Goal: Task Accomplishment & Management: Manage account settings

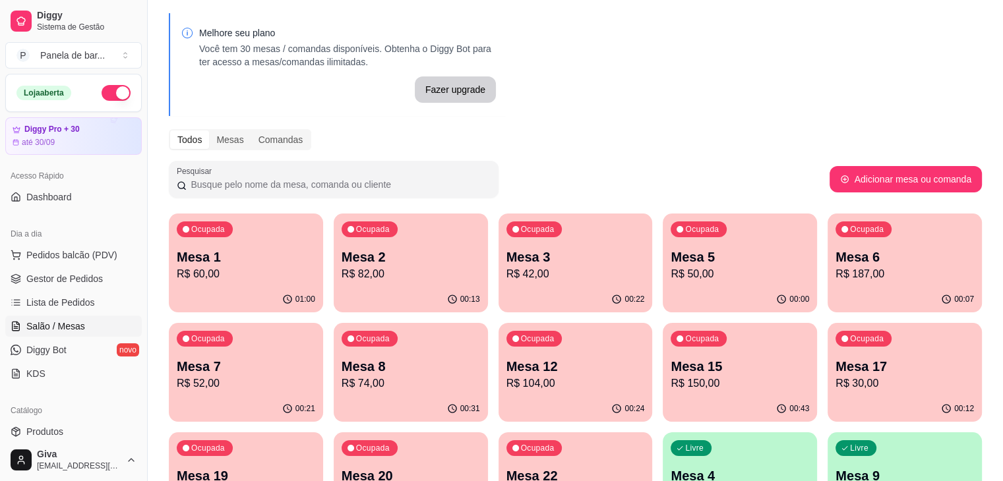
scroll to position [156, 0]
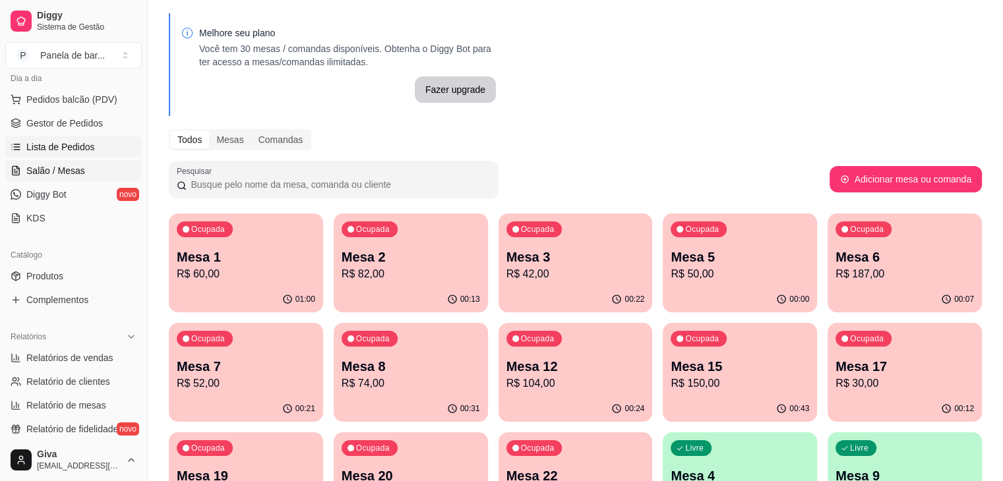
click at [76, 140] on span "Lista de Pedidos" at bounding box center [60, 146] width 69 height 13
click at [48, 150] on span "Lista de Pedidos" at bounding box center [60, 146] width 69 height 13
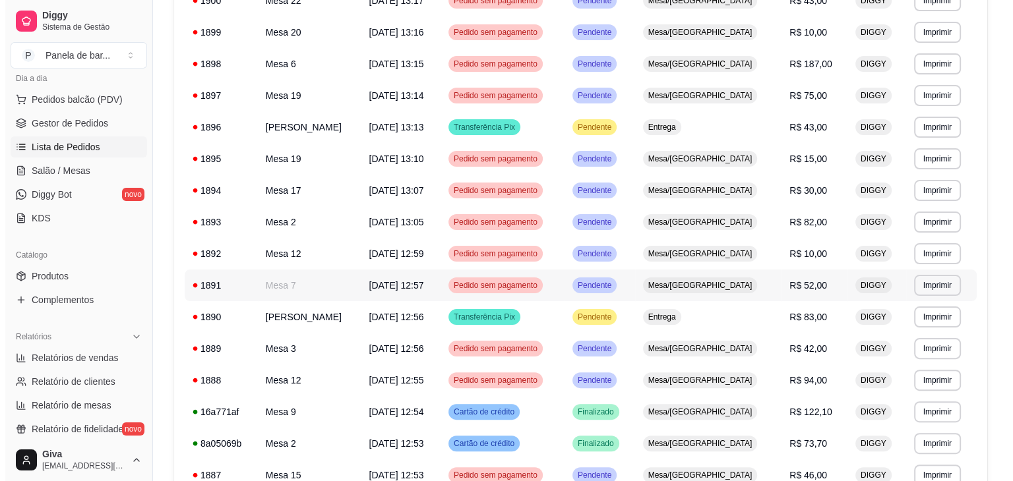
scroll to position [169, 0]
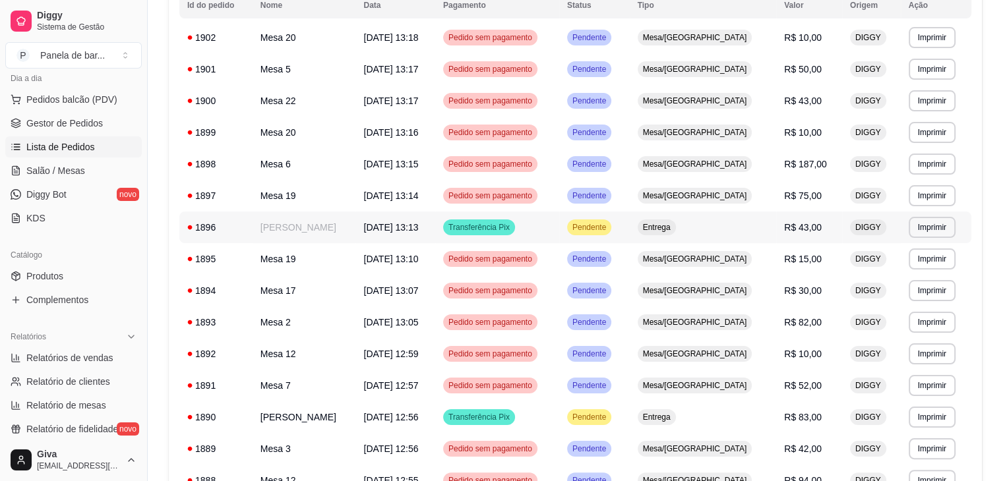
click at [738, 226] on td "Entrega" at bounding box center [703, 228] width 147 height 32
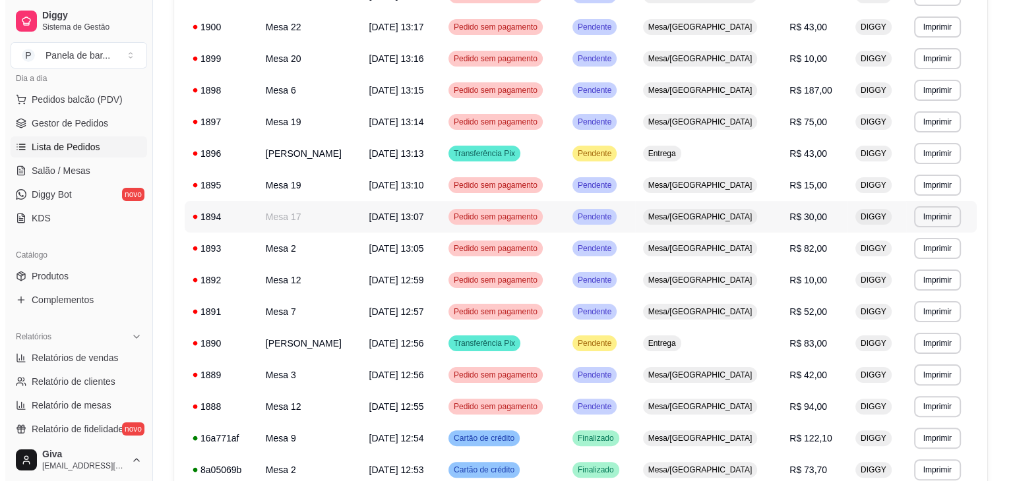
scroll to position [348, 0]
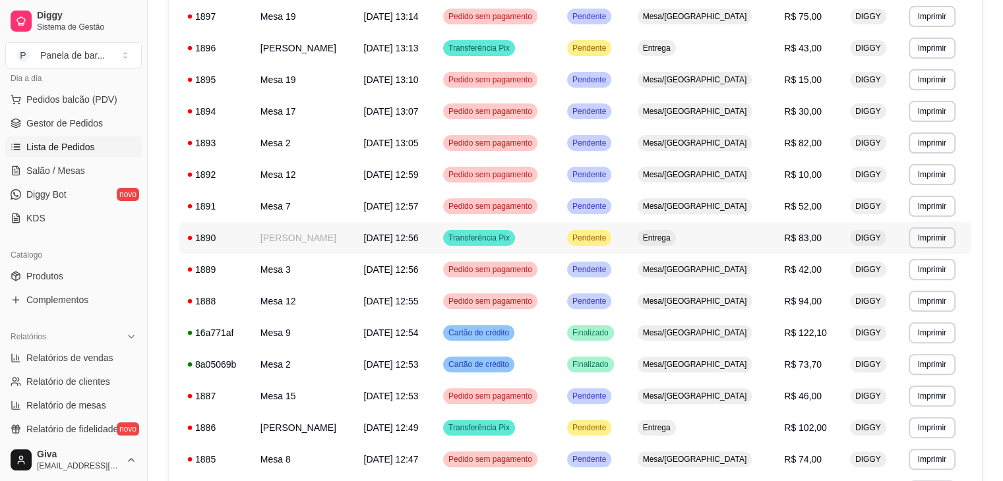
click at [747, 243] on td "Entrega" at bounding box center [703, 238] width 147 height 32
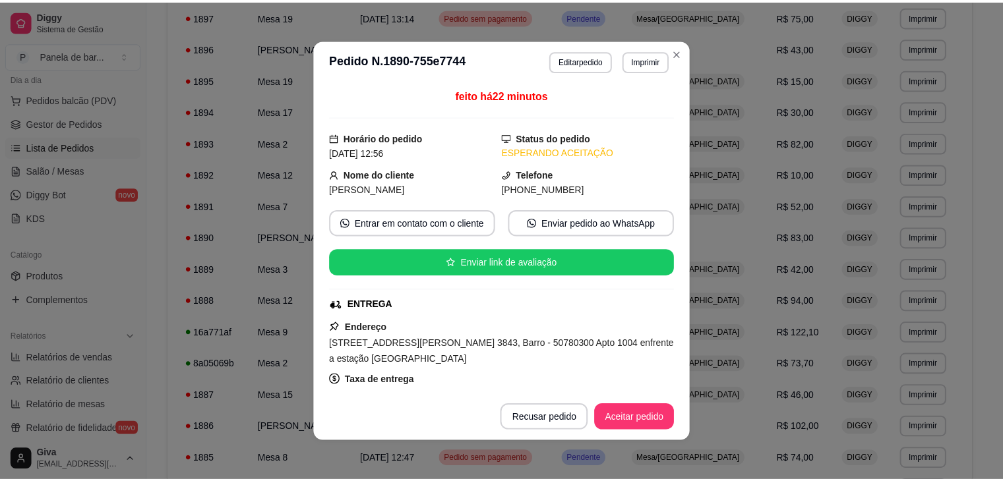
scroll to position [224, 0]
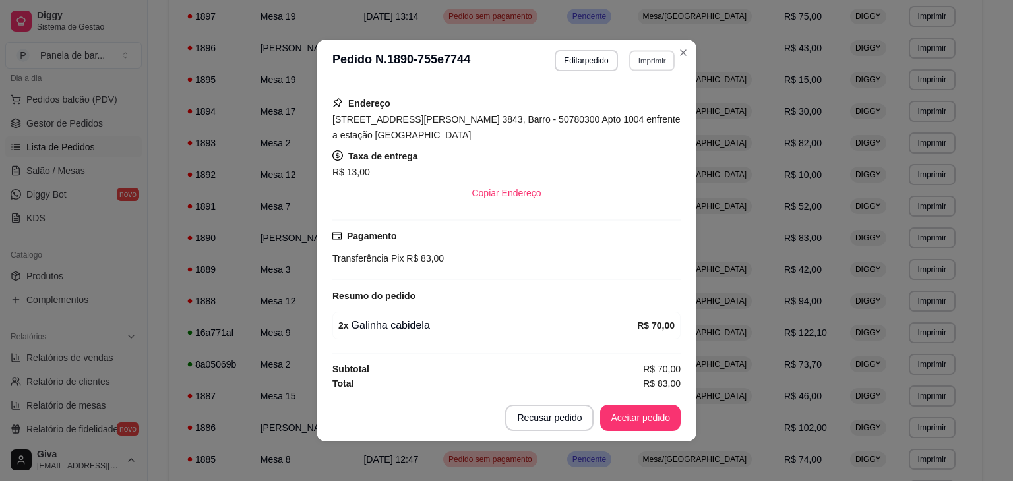
click at [638, 61] on button "Imprimir" at bounding box center [651, 60] width 45 height 20
click at [626, 106] on button "IMPRESSORA" at bounding box center [623, 107] width 92 height 20
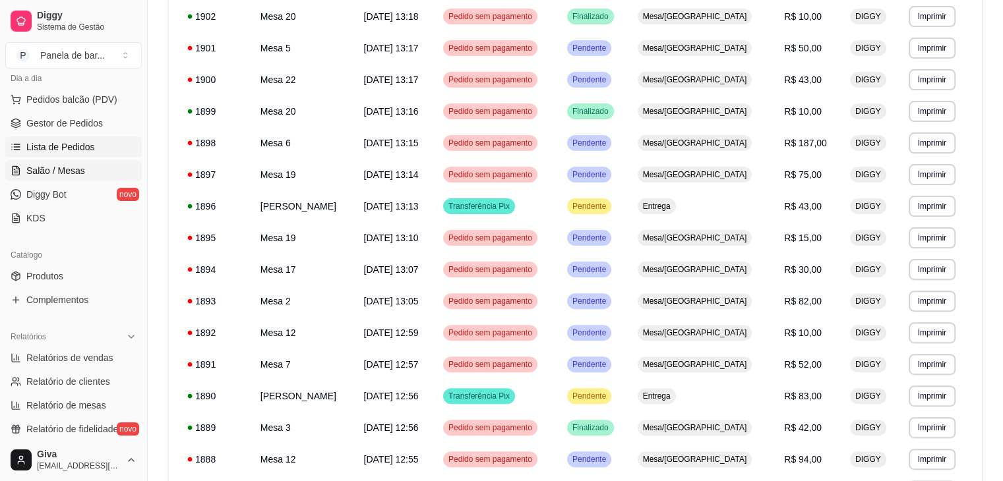
click at [96, 160] on link "Salão / Mesas" at bounding box center [73, 170] width 136 height 21
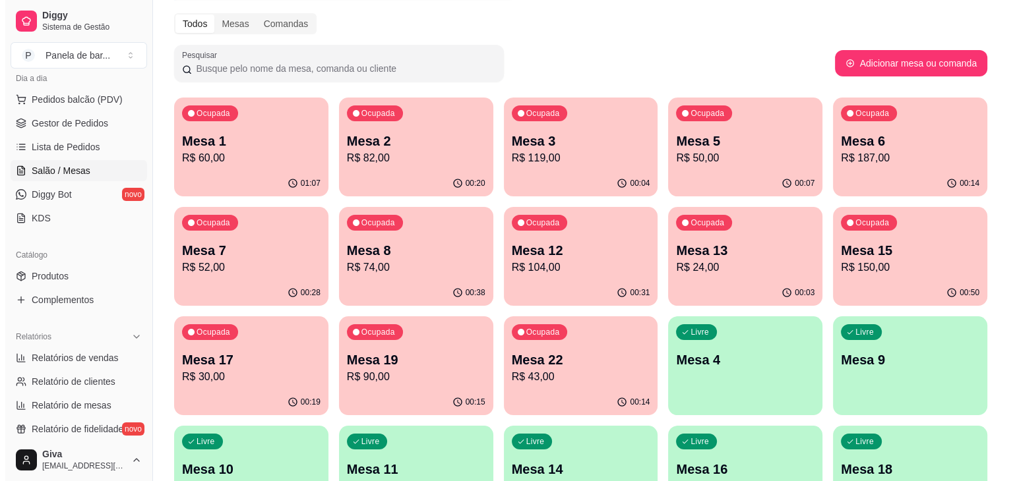
scroll to position [162, 0]
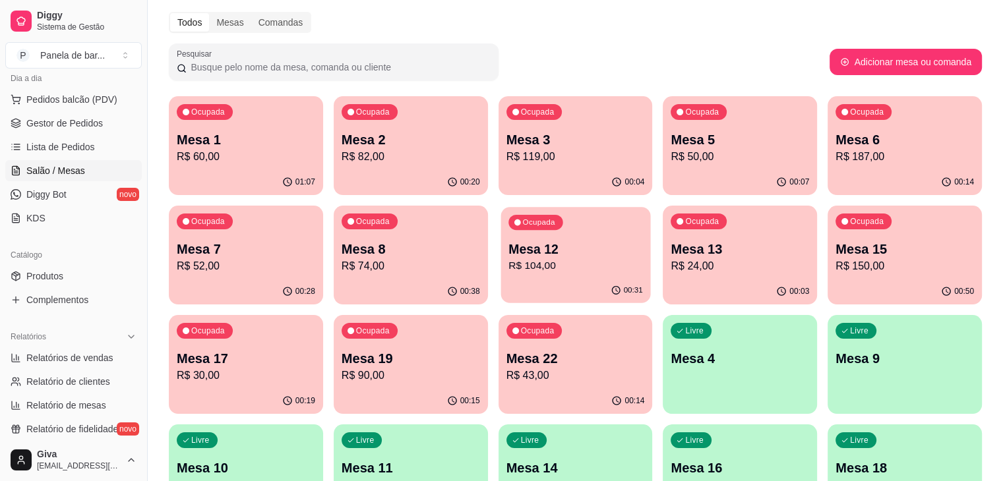
click at [500, 291] on div "00:31" at bounding box center [575, 290] width 150 height 25
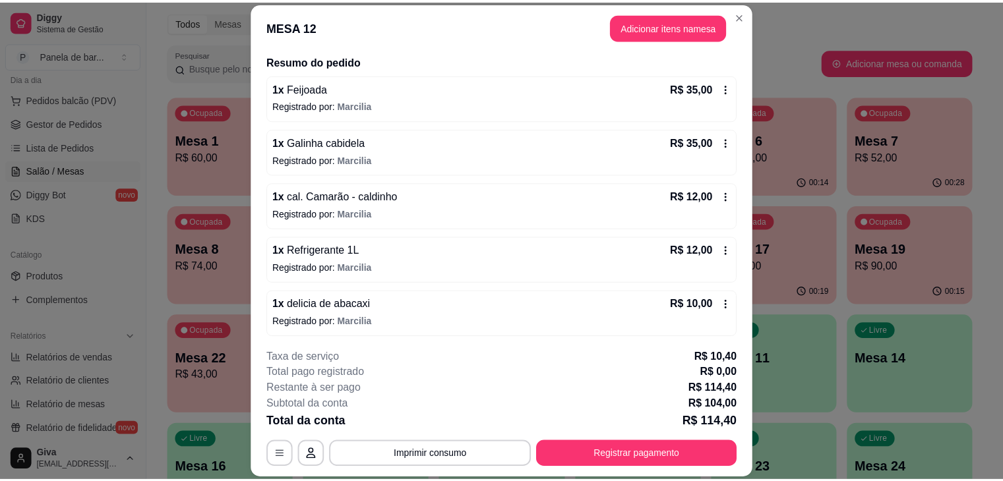
scroll to position [102, 0]
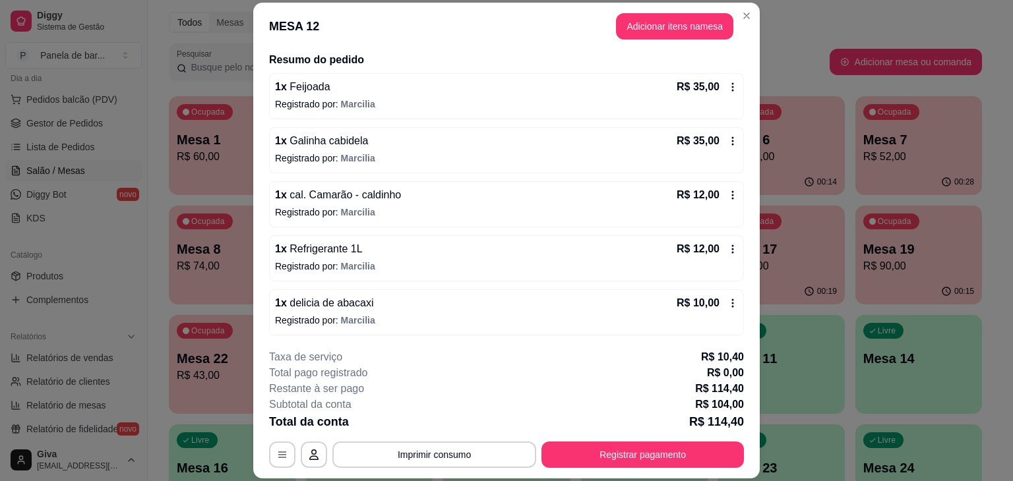
click at [727, 305] on icon at bounding box center [732, 303] width 11 height 11
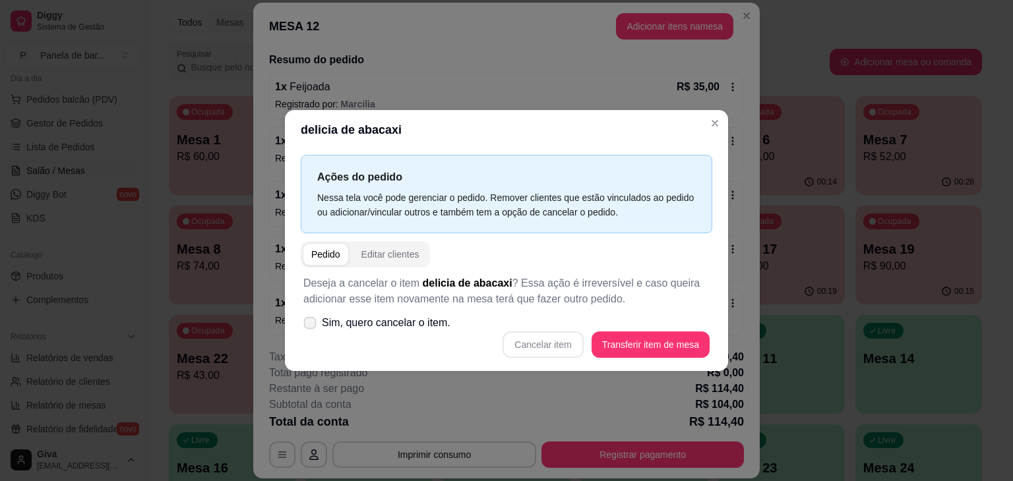
click at [374, 328] on span "Sim, quero cancelar o item." at bounding box center [386, 323] width 129 height 16
click at [311, 328] on input "Sim, quero cancelar o item." at bounding box center [307, 330] width 9 height 9
checkbox input "true"
click at [525, 340] on button "Cancelar item" at bounding box center [543, 345] width 78 height 26
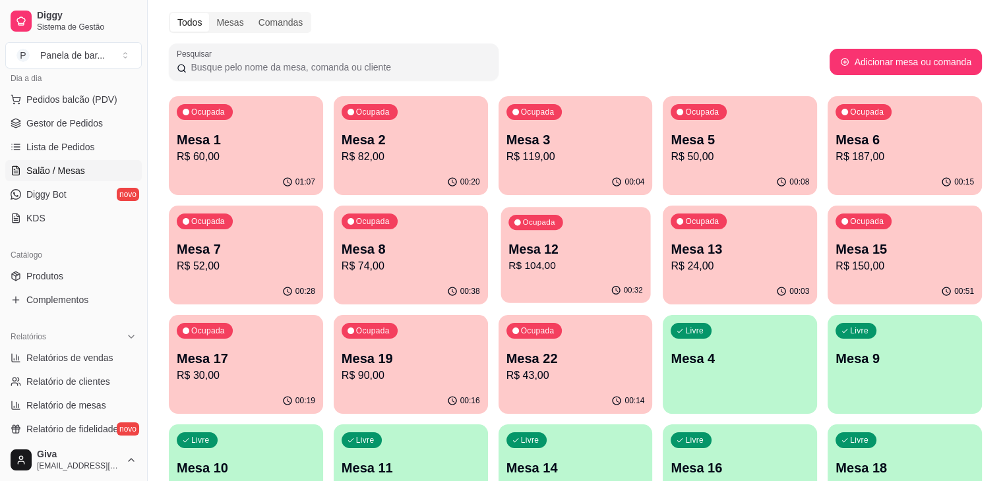
click at [500, 280] on div "00:32" at bounding box center [575, 290] width 150 height 25
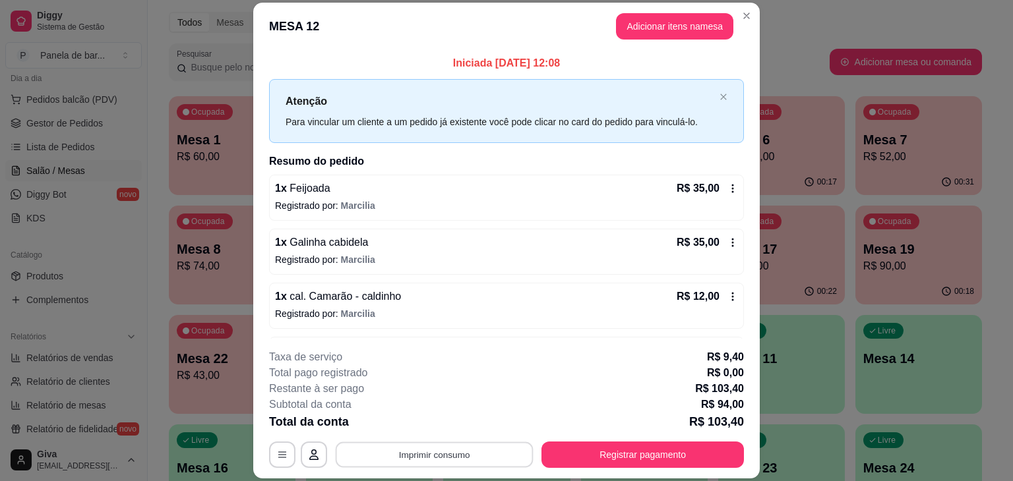
click at [408, 461] on button "Imprimir consumo" at bounding box center [435, 455] width 198 height 26
click at [419, 431] on button "IMPRESSORA" at bounding box center [433, 424] width 92 height 20
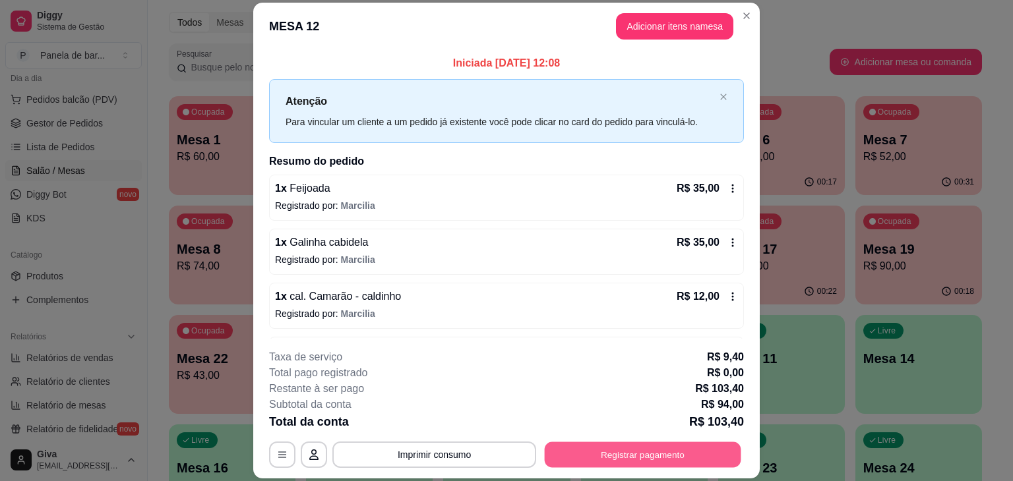
click at [599, 454] on button "Registrar pagamento" at bounding box center [643, 455] width 196 height 26
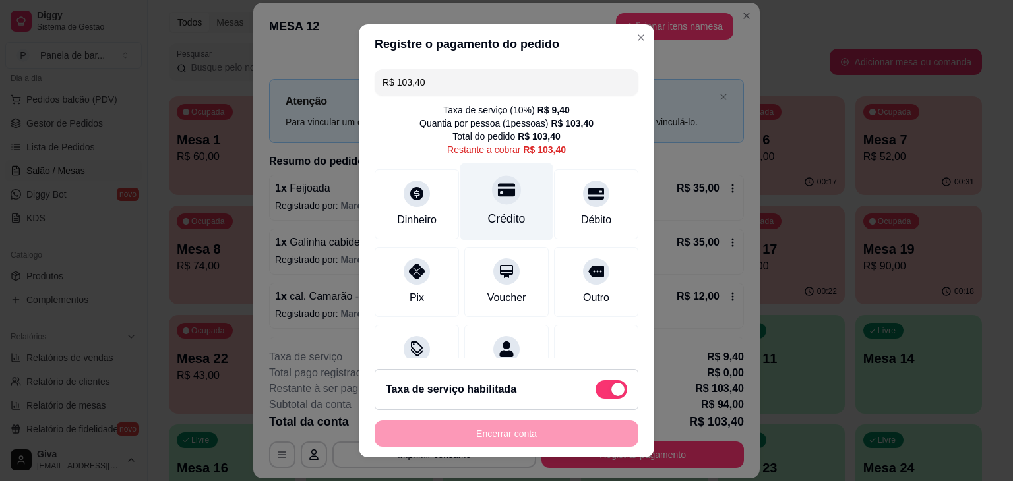
click at [496, 223] on div "Crédito" at bounding box center [507, 218] width 38 height 17
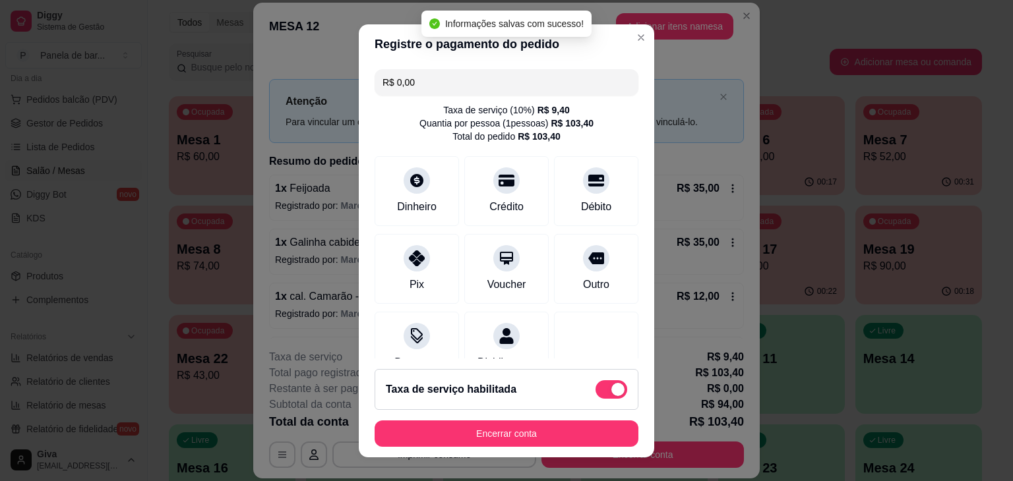
type input "R$ 0,00"
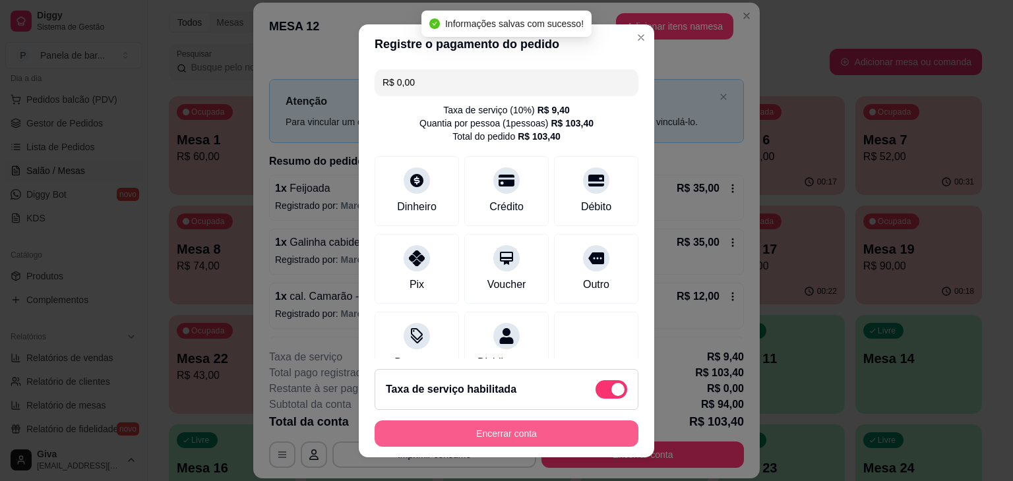
click at [518, 425] on button "Encerrar conta" at bounding box center [506, 434] width 264 height 26
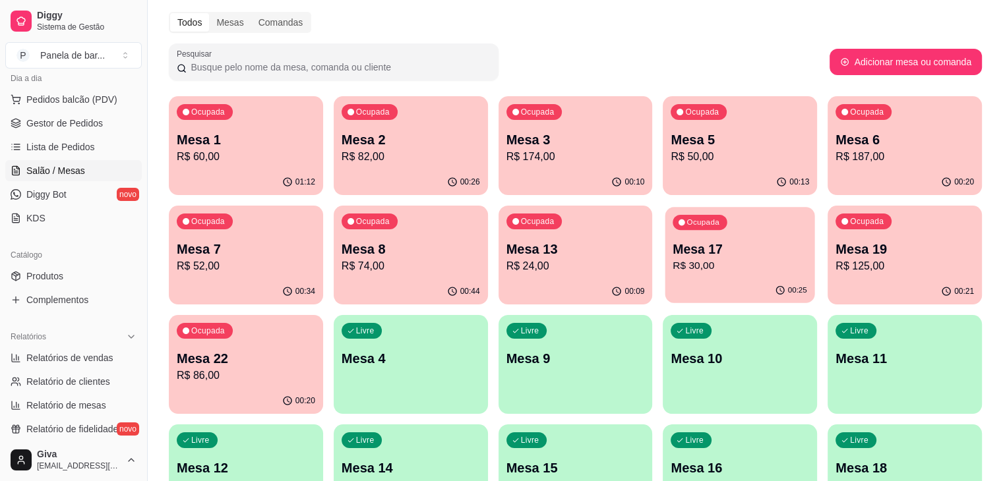
click at [673, 256] on p "Mesa 17" at bounding box center [740, 250] width 134 height 18
click at [61, 267] on link "Produtos" at bounding box center [73, 276] width 136 height 21
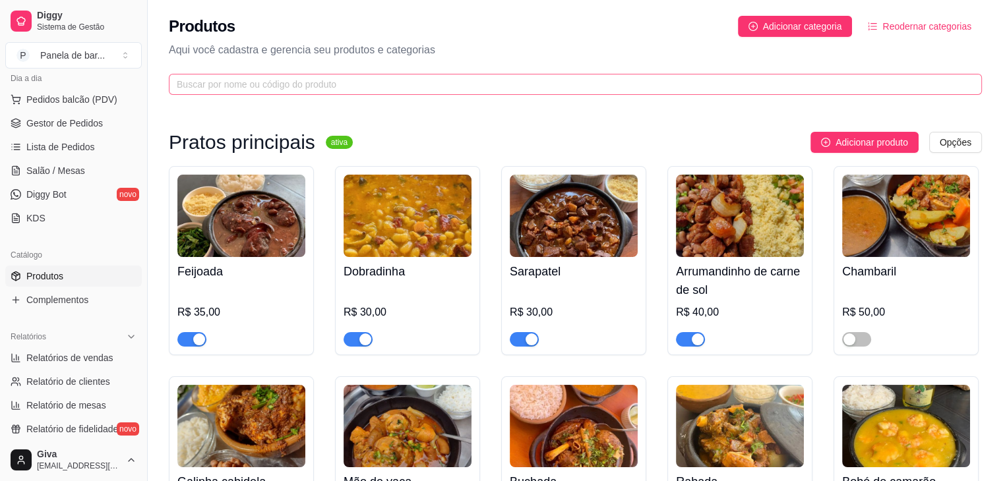
click at [254, 94] on span at bounding box center [575, 84] width 813 height 21
click at [74, 164] on span "Salão / Mesas" at bounding box center [55, 170] width 59 height 13
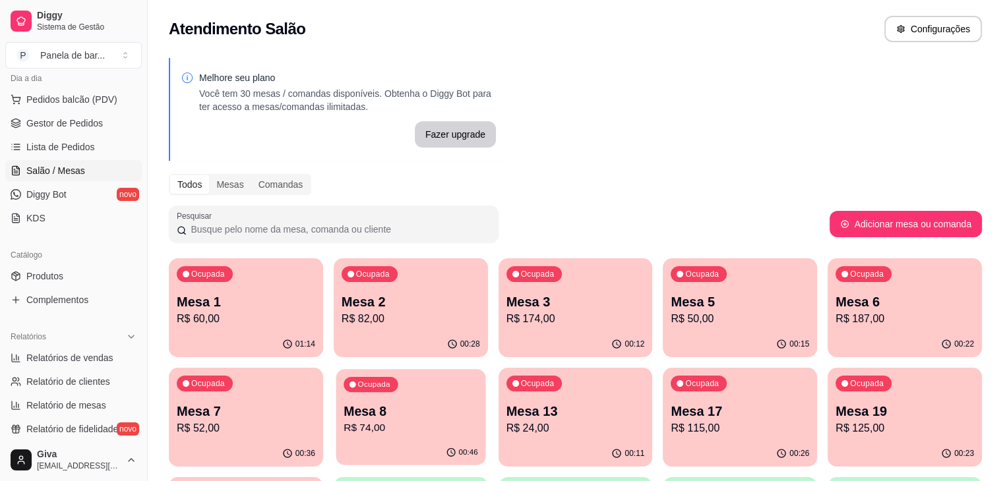
click at [343, 419] on p "Mesa 8" at bounding box center [410, 412] width 134 height 18
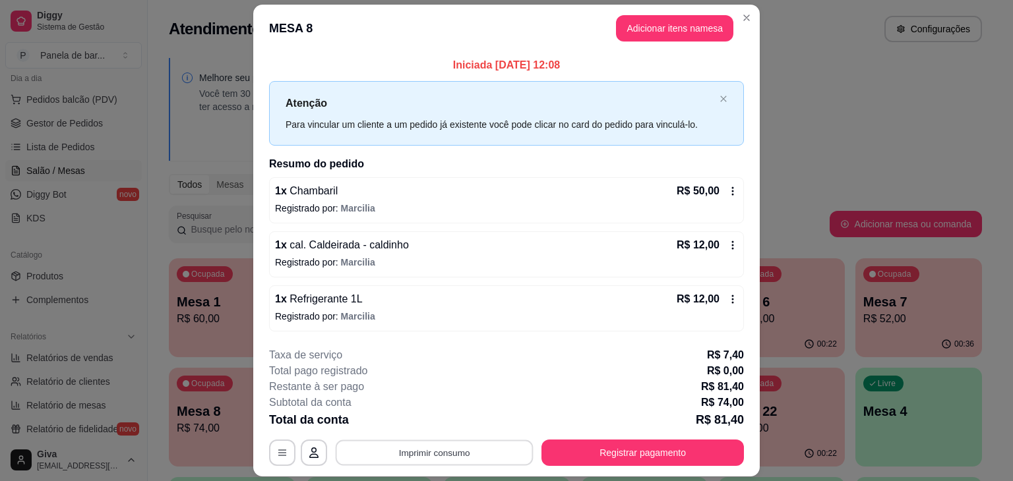
click at [438, 448] on button "Imprimir consumo" at bounding box center [435, 453] width 198 height 26
click at [438, 420] on button "IMPRESSORA" at bounding box center [433, 421] width 92 height 20
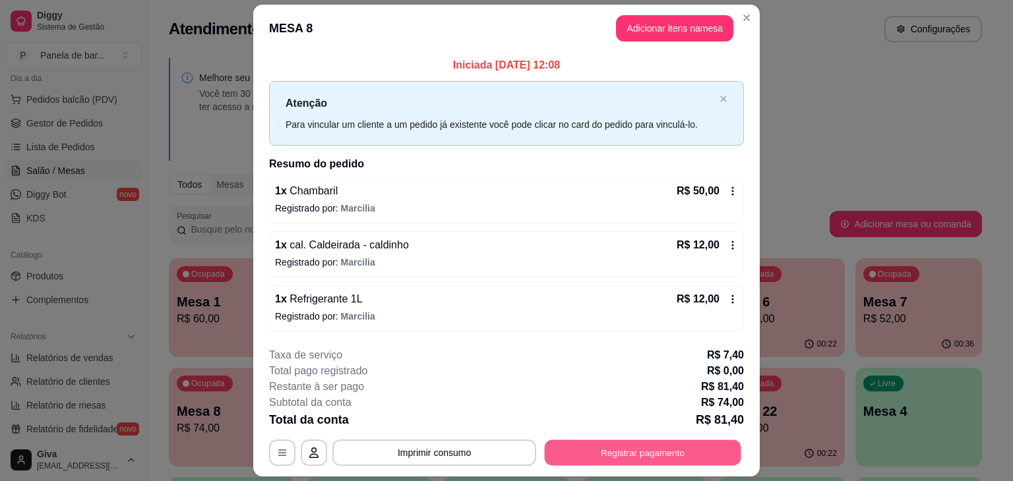
click at [586, 452] on button "Registrar pagamento" at bounding box center [643, 453] width 196 height 26
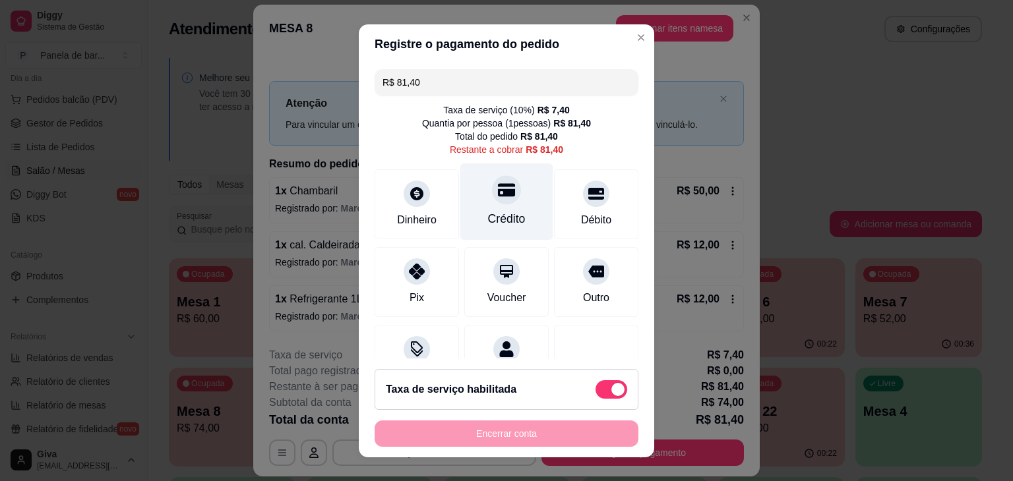
click at [501, 231] on div "Crédito" at bounding box center [506, 201] width 93 height 77
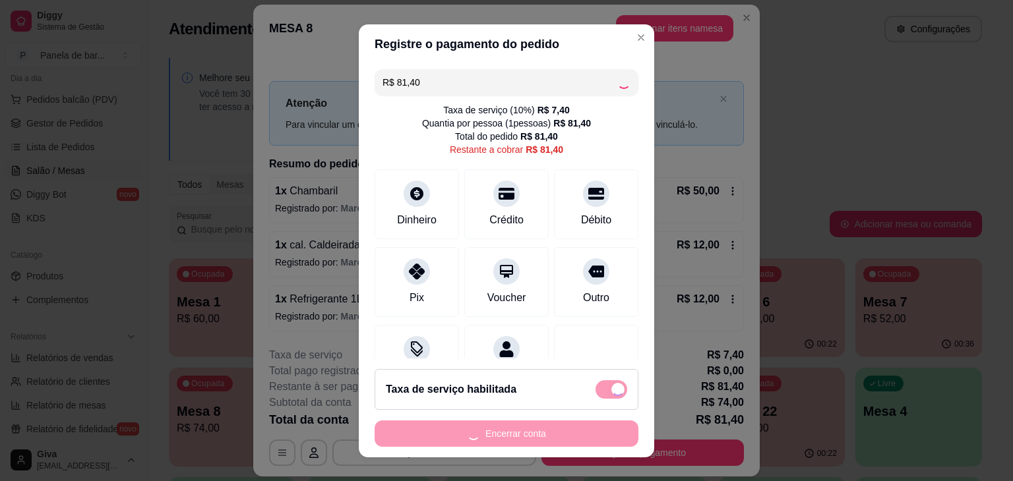
type input "R$ 0,00"
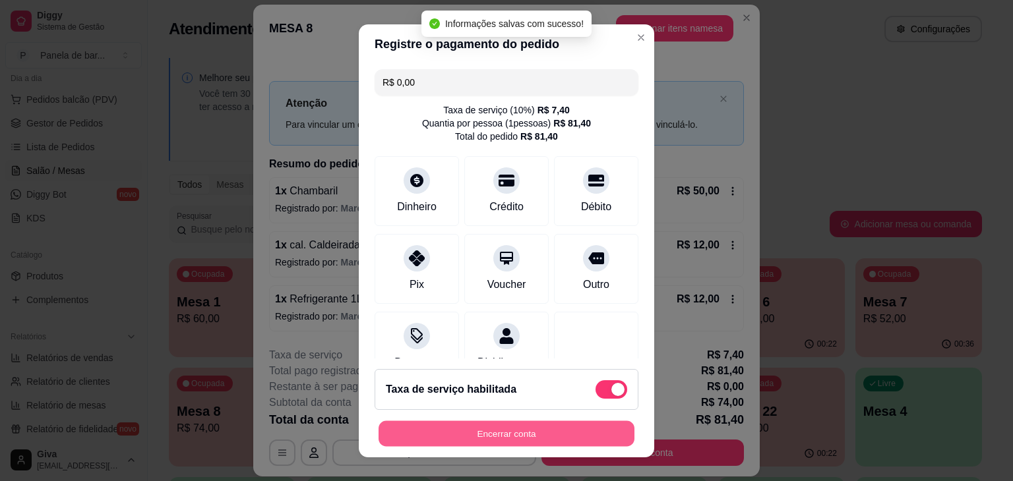
click at [498, 431] on button "Encerrar conta" at bounding box center [506, 434] width 256 height 26
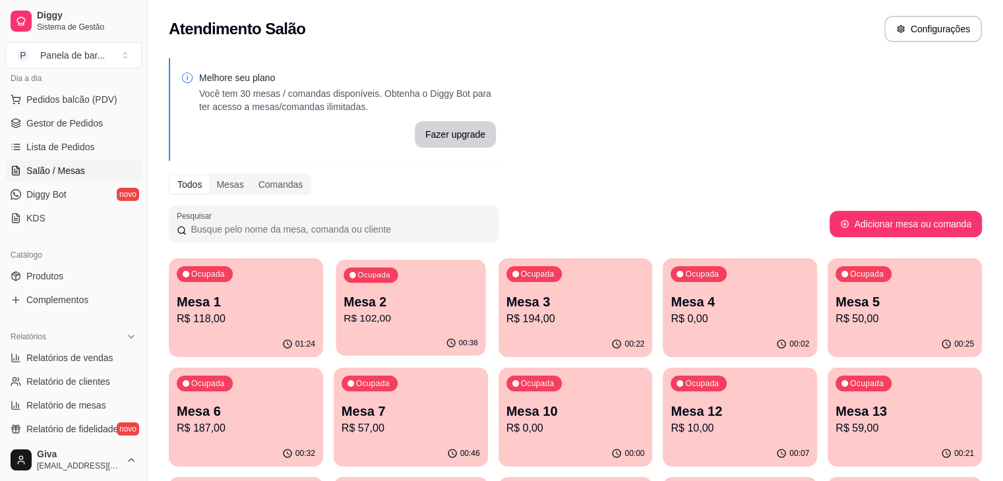
click at [369, 288] on div "Ocupada Mesa 2 R$ 102,00" at bounding box center [411, 295] width 150 height 71
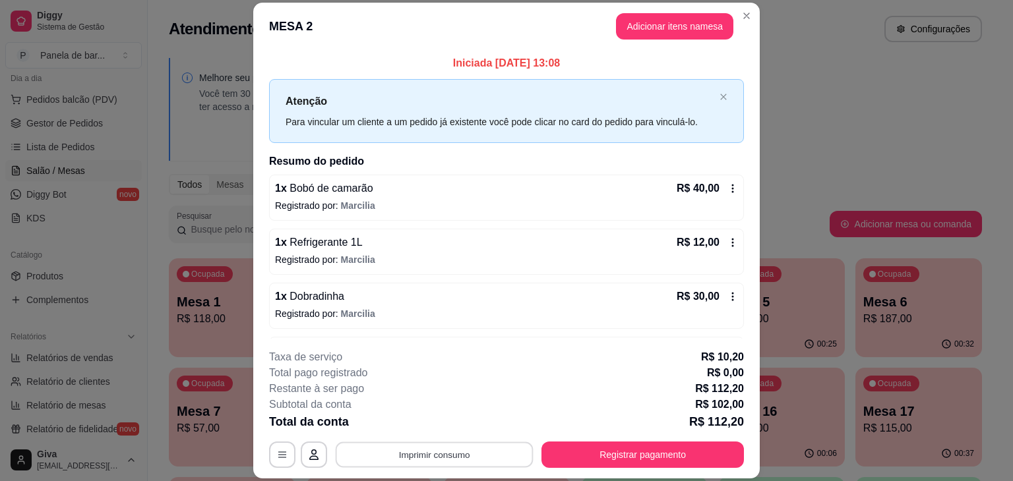
click at [473, 455] on button "Imprimir consumo" at bounding box center [435, 455] width 198 height 26
click at [440, 420] on button "IMPRESSORA" at bounding box center [433, 424] width 92 height 20
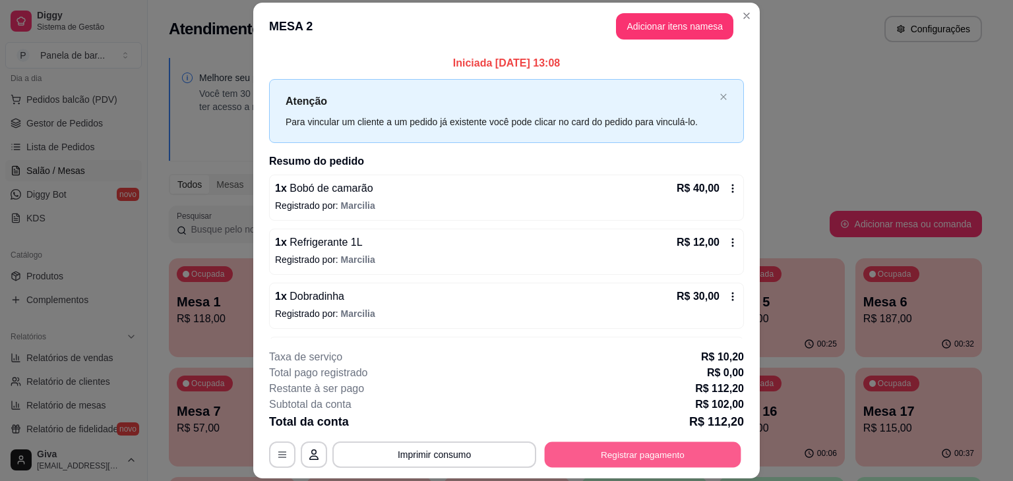
click at [562, 452] on button "Registrar pagamento" at bounding box center [643, 455] width 196 height 26
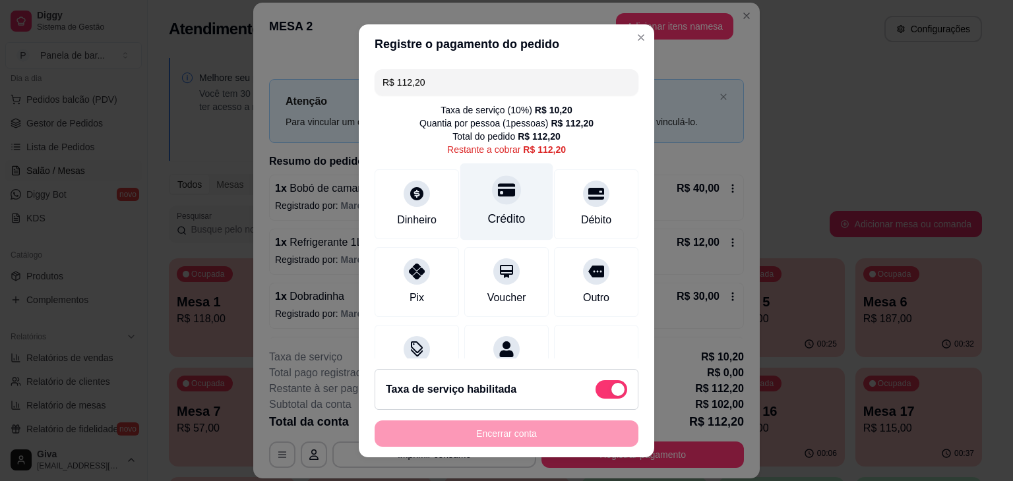
click at [471, 224] on div "Crédito" at bounding box center [506, 201] width 93 height 77
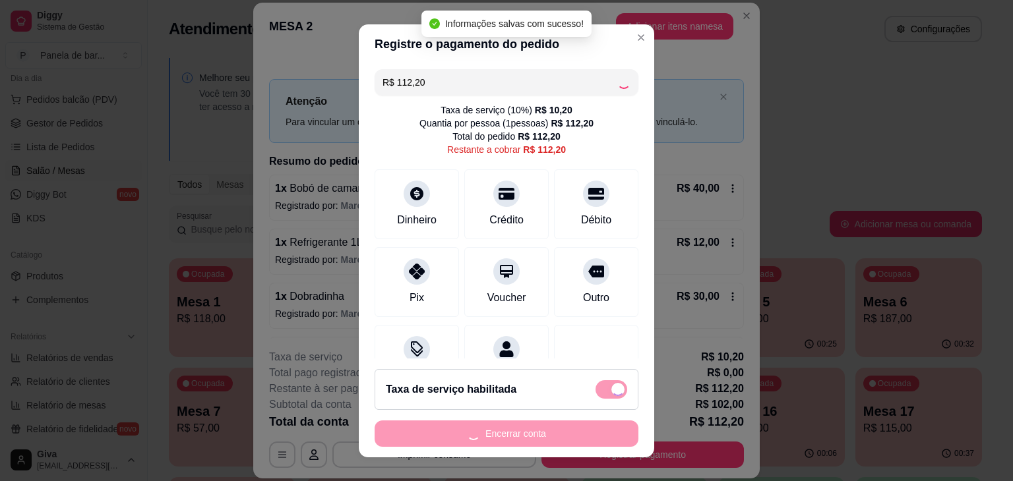
type input "R$ 0,00"
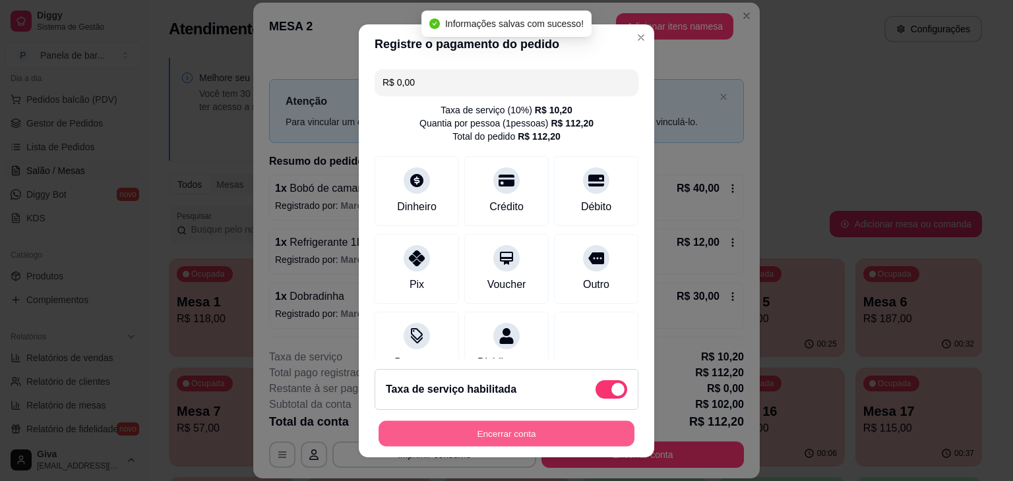
click at [494, 428] on button "Encerrar conta" at bounding box center [506, 434] width 256 height 26
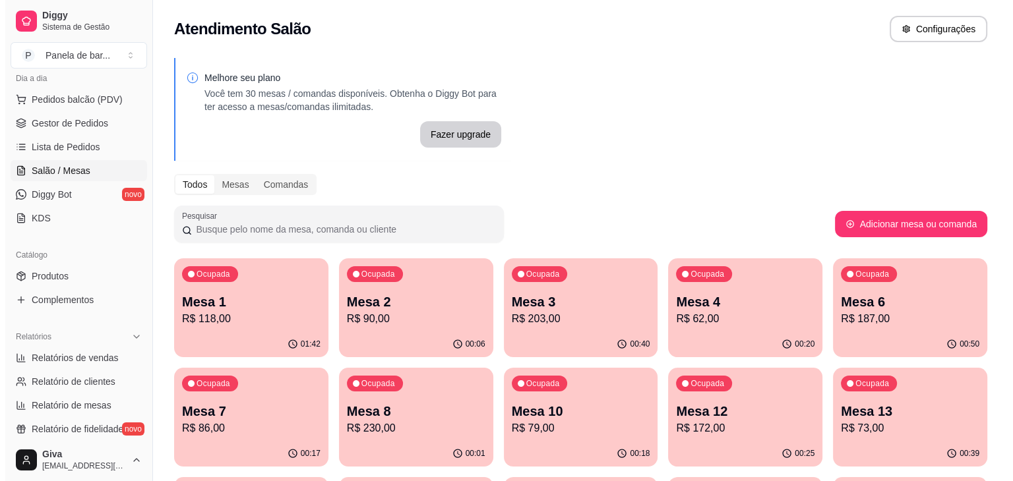
scroll to position [74, 0]
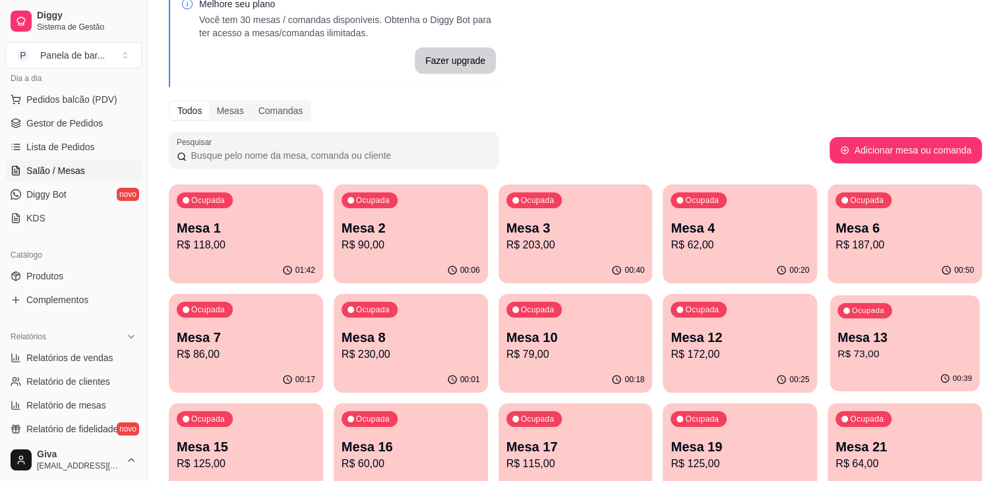
click at [837, 341] on p "Mesa 13" at bounding box center [904, 338] width 134 height 18
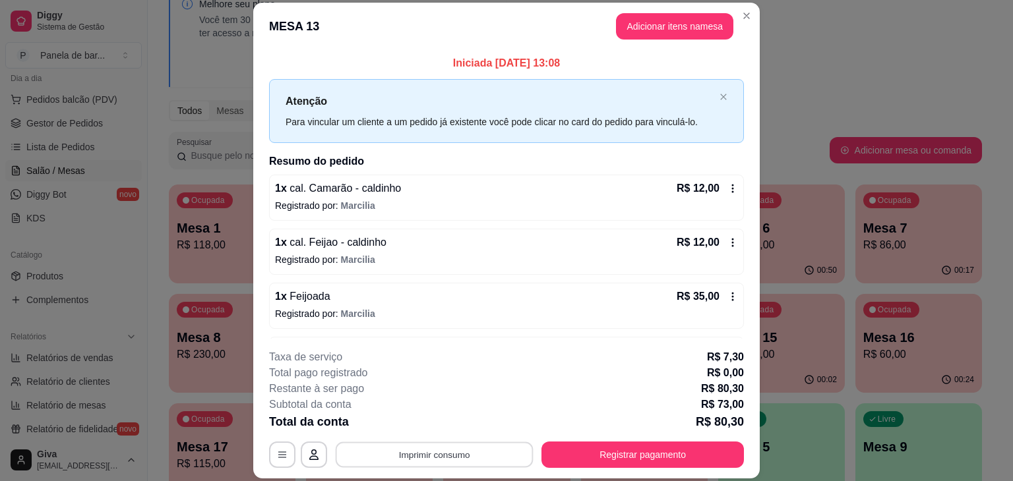
click at [444, 452] on button "Imprimir consumo" at bounding box center [435, 455] width 198 height 26
click at [442, 425] on button "IMPRESSORA" at bounding box center [433, 424] width 92 height 20
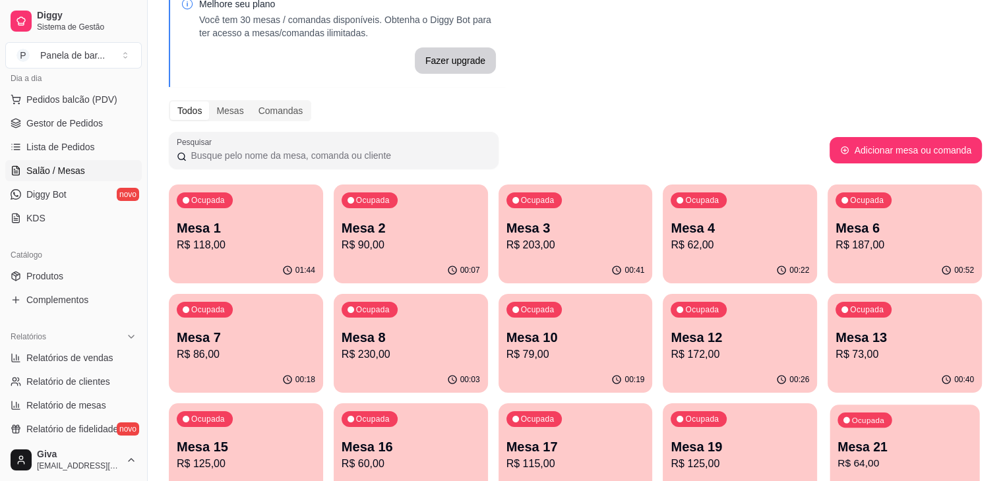
click at [830, 431] on div "Ocupada Mesa 21 R$ 64,00" at bounding box center [905, 440] width 150 height 71
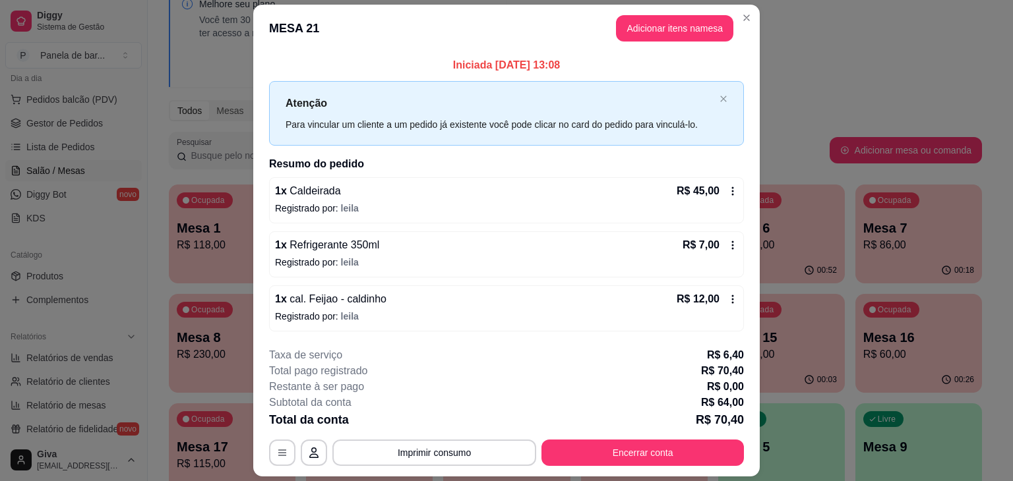
scroll to position [37, 0]
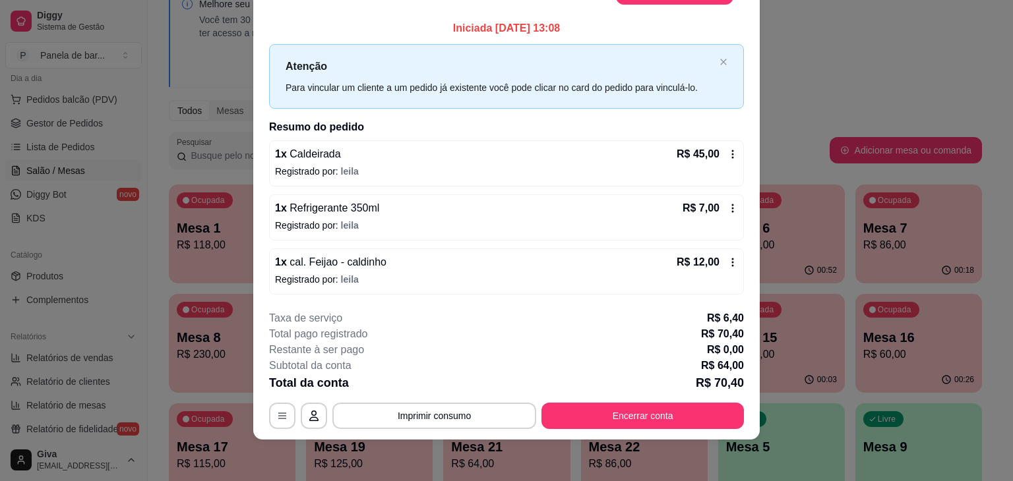
click at [727, 206] on icon at bounding box center [732, 208] width 11 height 11
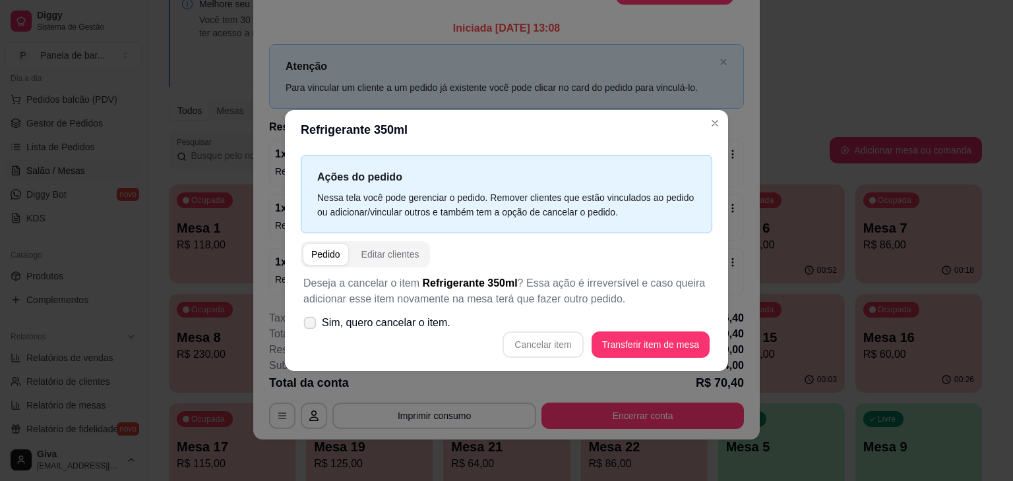
click at [418, 321] on span "Sim, quero cancelar o item." at bounding box center [386, 323] width 129 height 16
click at [311, 326] on input "Sim, quero cancelar o item." at bounding box center [307, 330] width 9 height 9
checkbox input "true"
click at [555, 351] on button "Cancelar item" at bounding box center [543, 345] width 78 height 26
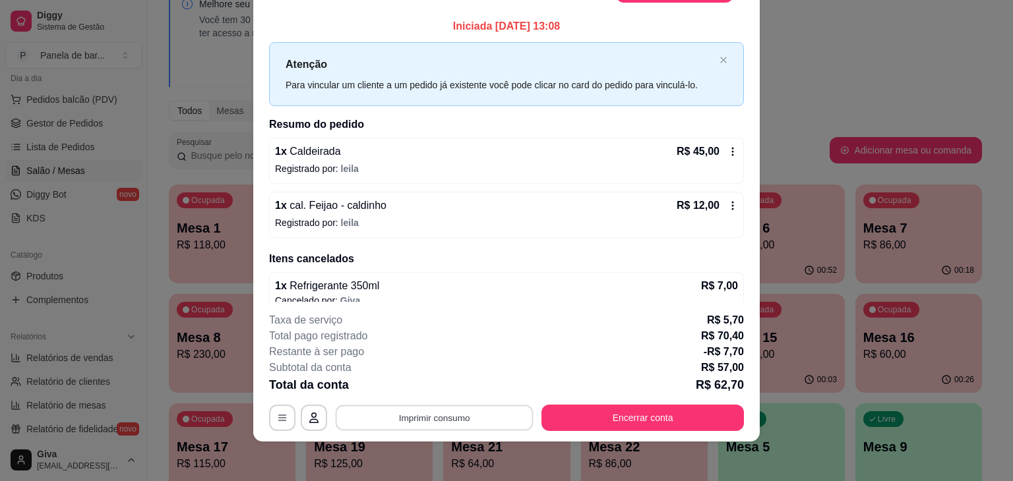
click at [427, 423] on button "Imprimir consumo" at bounding box center [435, 418] width 198 height 26
click at [429, 397] on div "Escolha a impressora IMPRESSORA" at bounding box center [433, 378] width 109 height 45
click at [429, 397] on button "IMPRESSORA" at bounding box center [433, 387] width 92 height 20
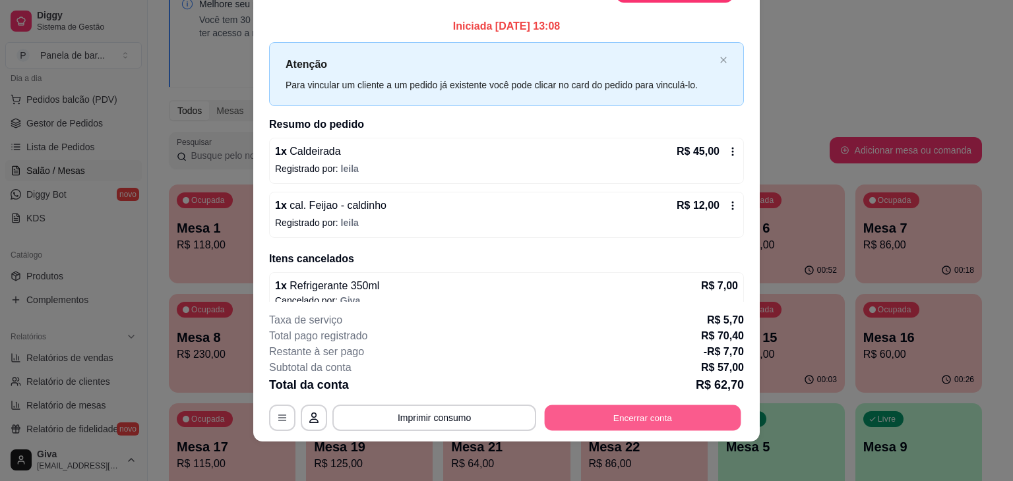
click at [628, 427] on button "Encerrar conta" at bounding box center [643, 418] width 196 height 26
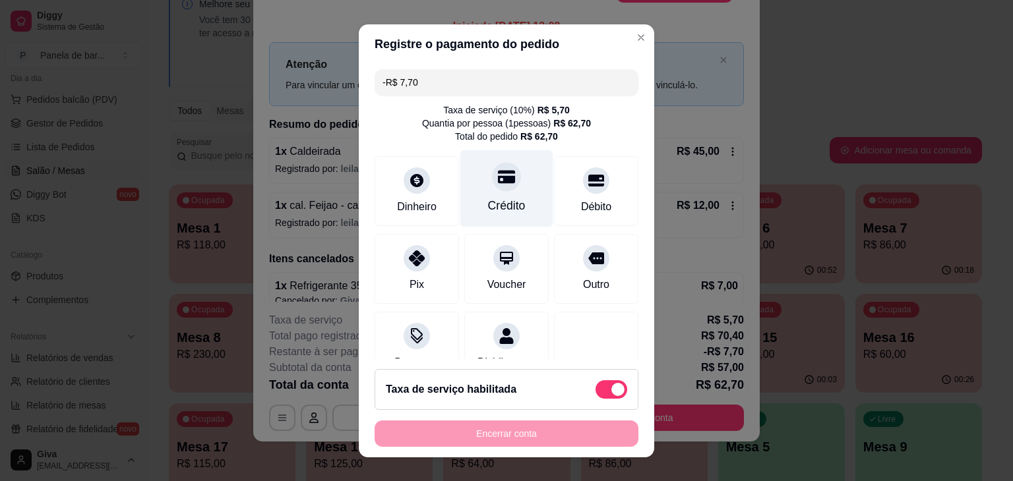
click at [498, 176] on icon at bounding box center [506, 176] width 17 height 13
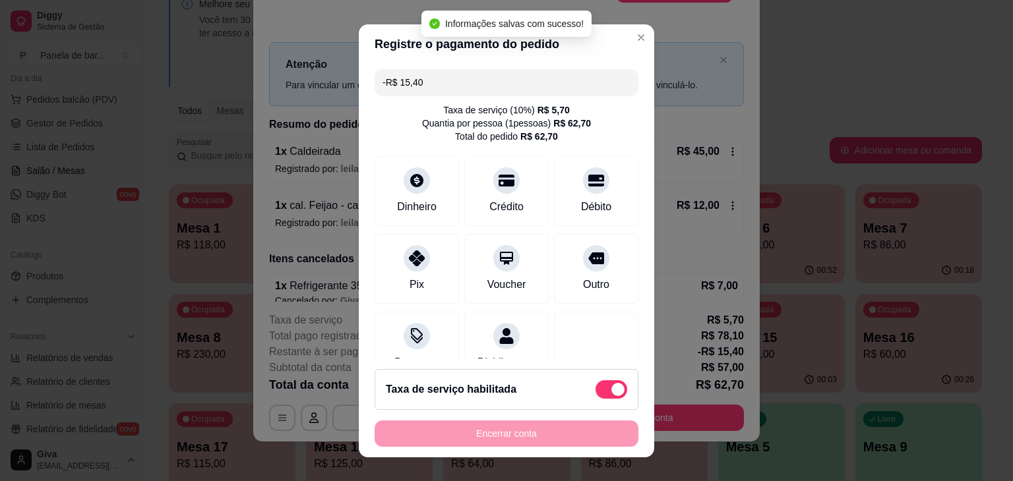
click at [497, 427] on div "Encerrar conta" at bounding box center [506, 434] width 264 height 26
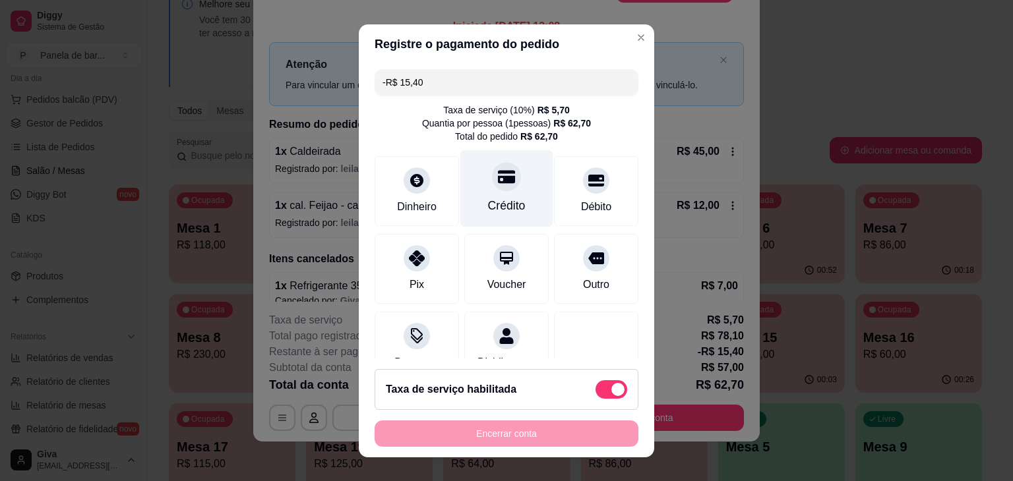
scroll to position [162, 0]
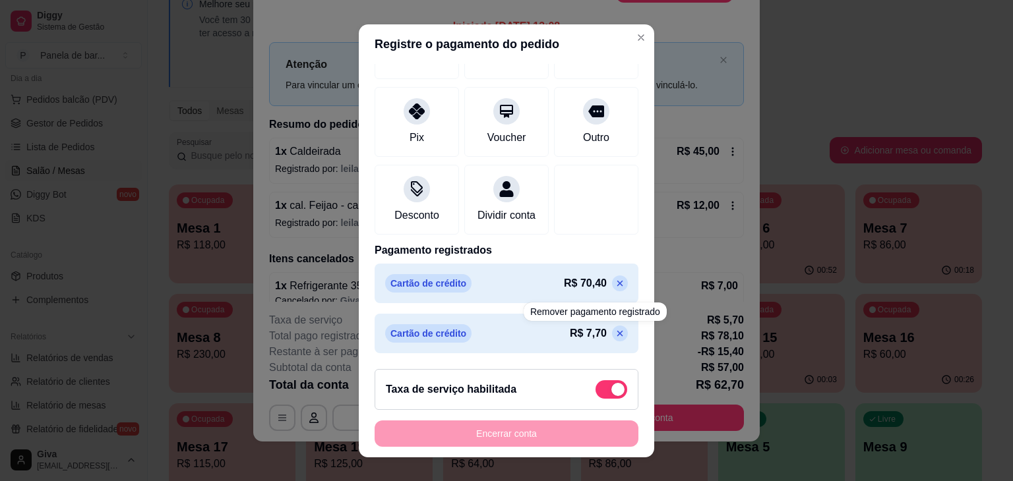
click at [614, 333] on icon at bounding box center [619, 333] width 11 height 11
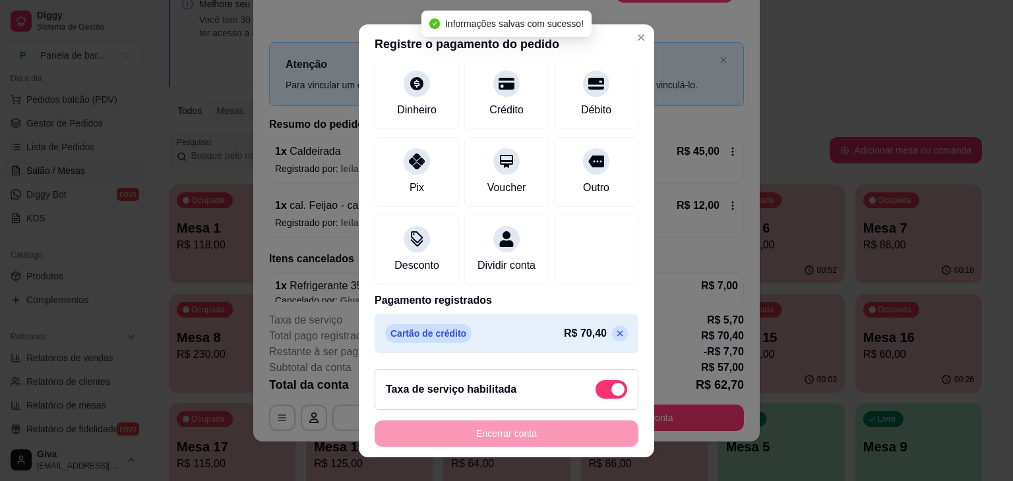
scroll to position [111, 0]
click at [536, 432] on div "Encerrar conta" at bounding box center [506, 434] width 264 height 26
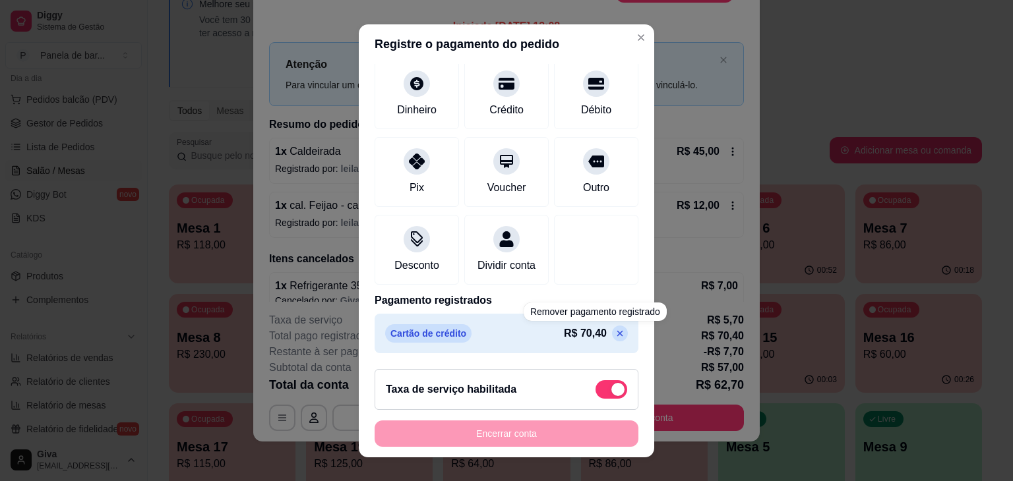
click at [614, 330] on icon at bounding box center [619, 333] width 11 height 11
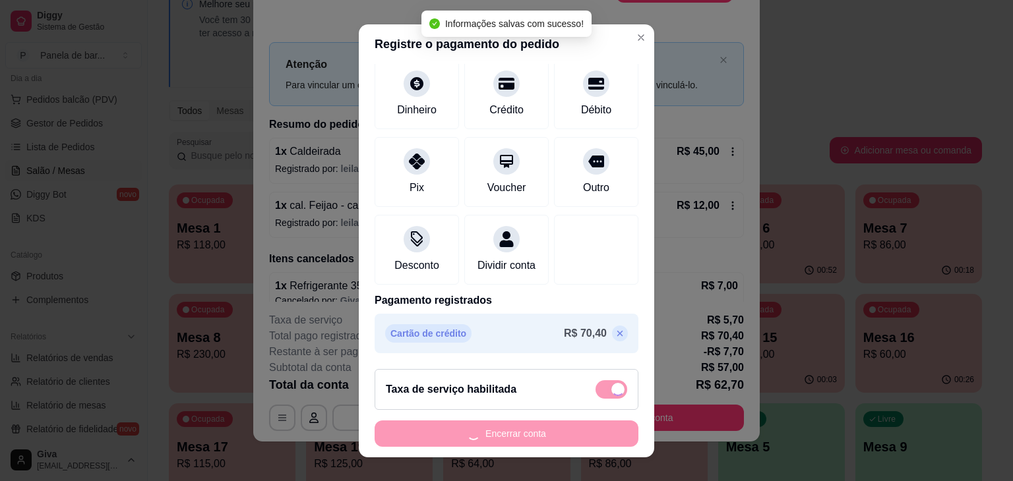
scroll to position [56, 0]
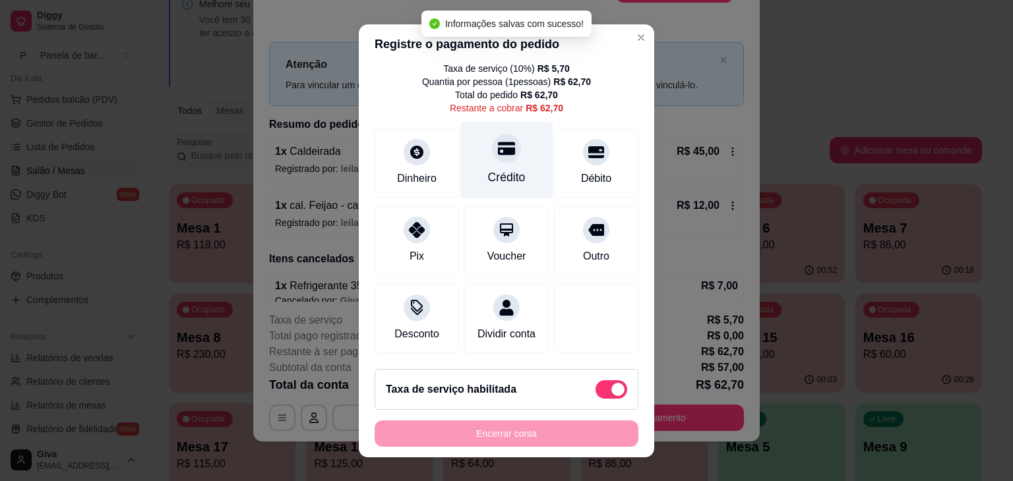
click at [502, 143] on div at bounding box center [506, 148] width 29 height 29
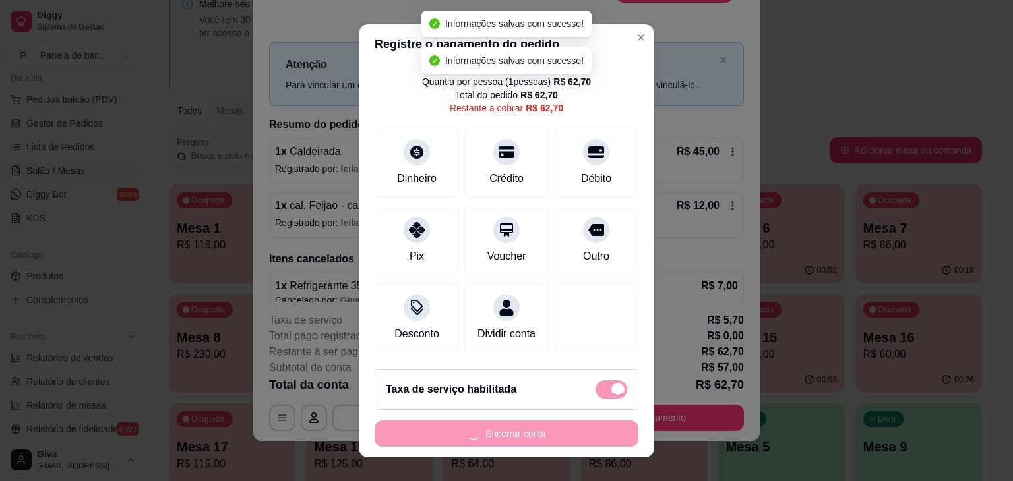
type input "R$ 0,00"
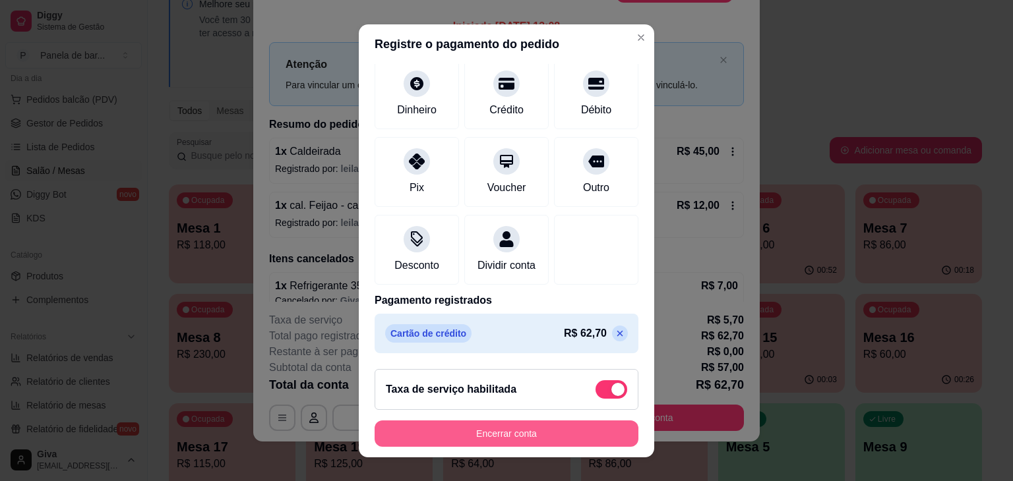
click at [510, 433] on button "Encerrar conta" at bounding box center [506, 434] width 264 height 26
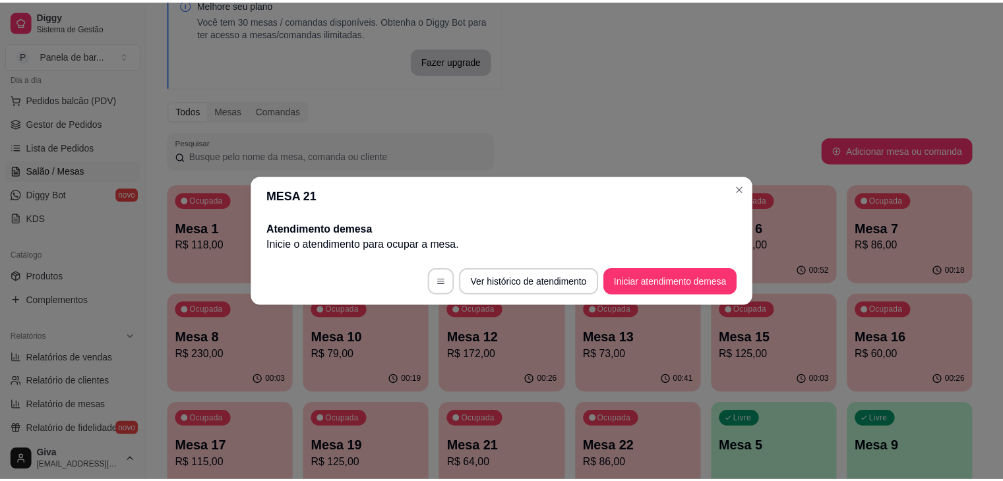
scroll to position [0, 0]
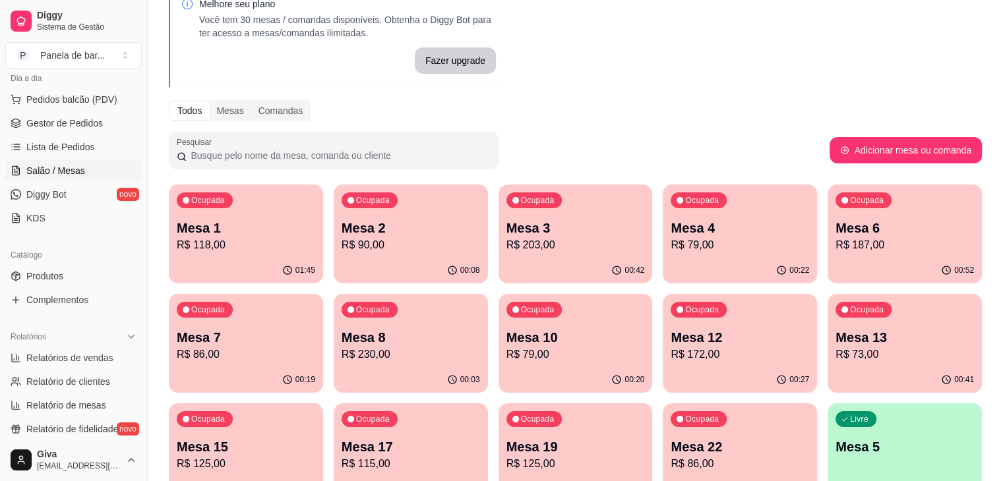
click at [835, 235] on p "Mesa 6" at bounding box center [904, 228] width 138 height 18
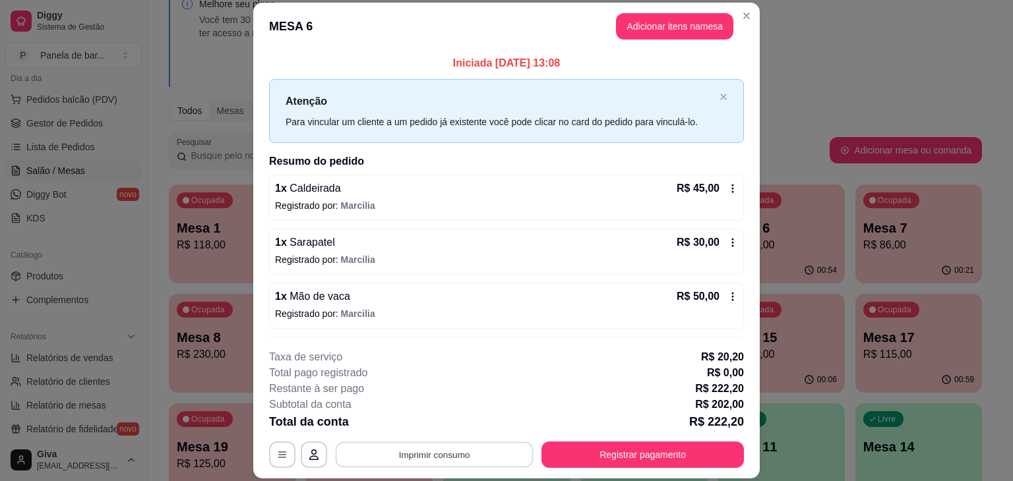
click at [482, 454] on button "Imprimir consumo" at bounding box center [435, 455] width 198 height 26
click at [453, 424] on button "IMPRESSORA" at bounding box center [433, 424] width 92 height 20
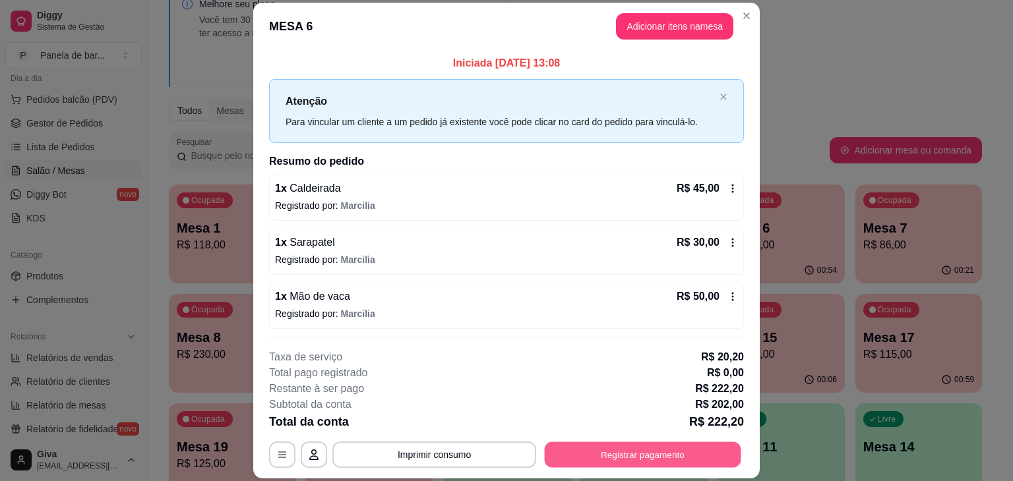
click at [556, 452] on button "Registrar pagamento" at bounding box center [643, 455] width 196 height 26
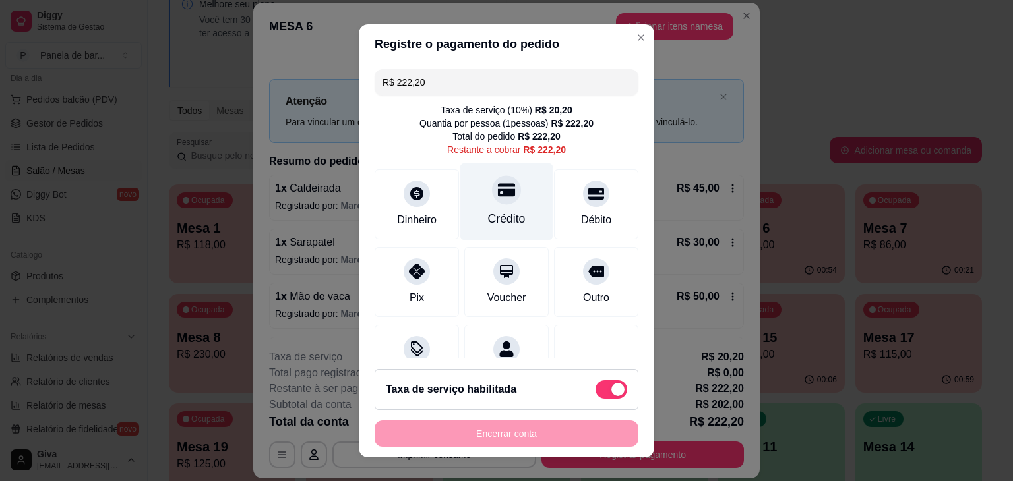
click at [501, 216] on div "Crédito" at bounding box center [507, 218] width 38 height 17
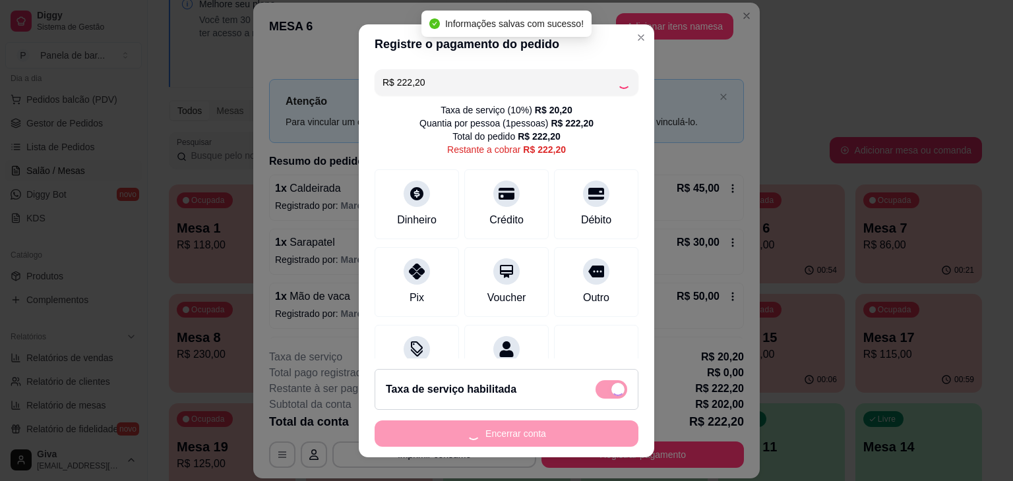
type input "R$ 0,00"
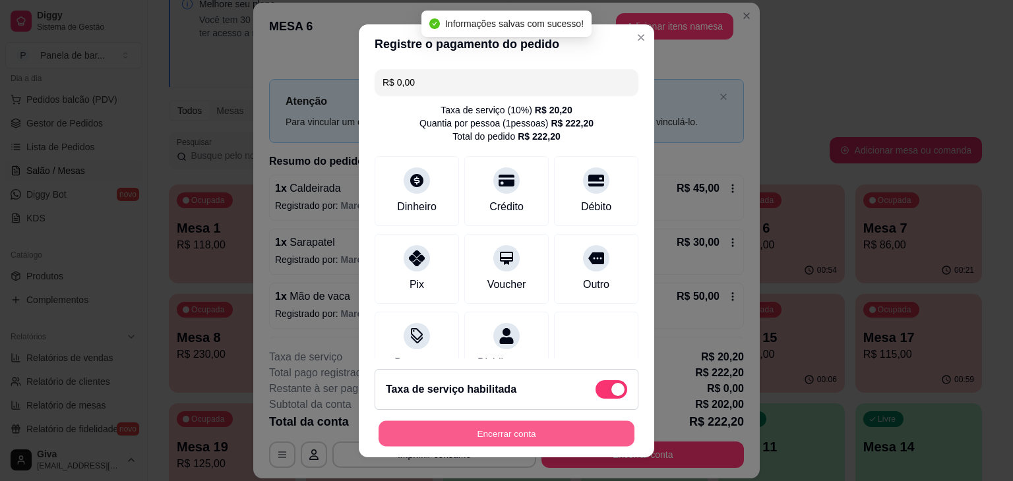
click at [475, 433] on button "Encerrar conta" at bounding box center [506, 434] width 256 height 26
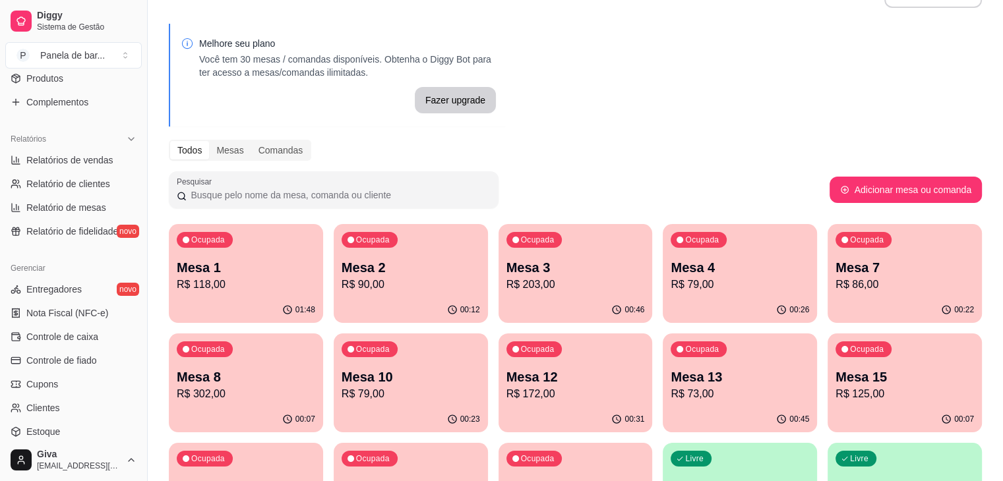
scroll to position [448, 0]
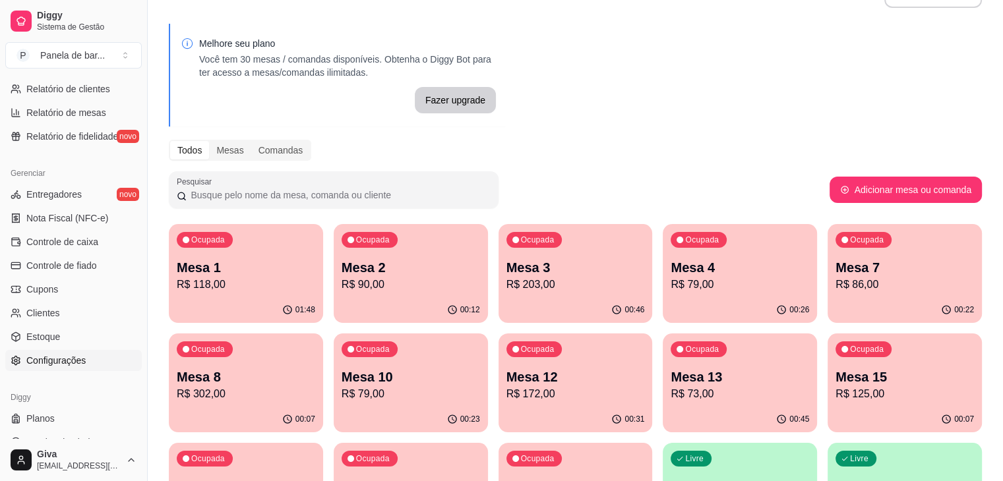
click at [54, 352] on link "Configurações" at bounding box center [73, 360] width 136 height 21
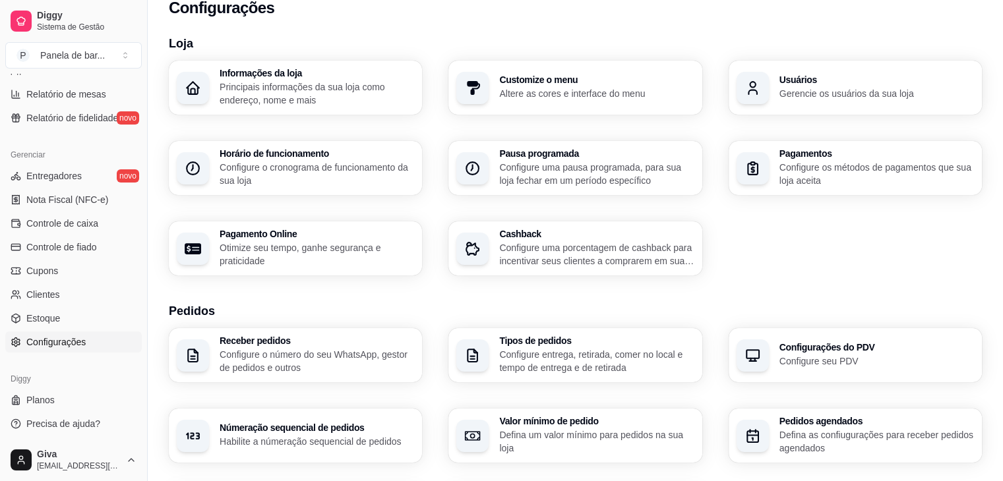
scroll to position [216, 0]
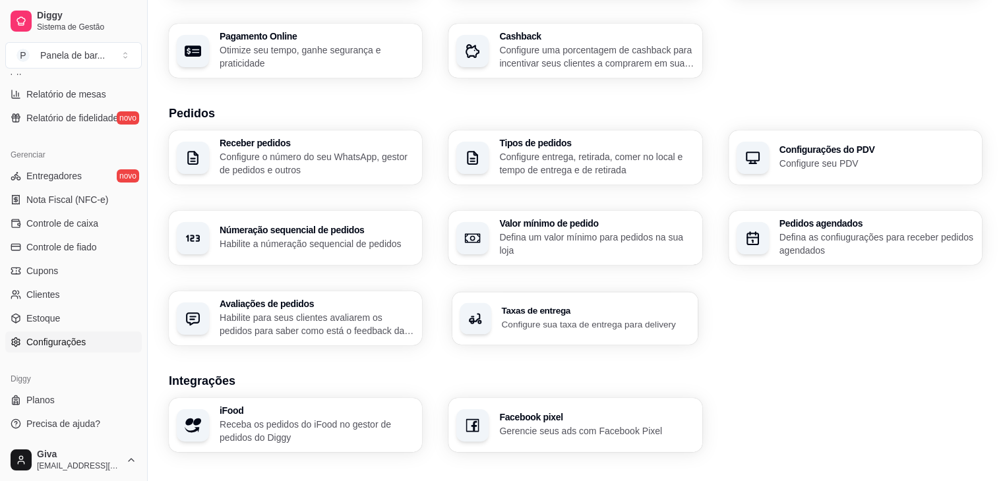
click at [574, 318] on p "Configure sua taxa de entrega para delivery" at bounding box center [596, 324] width 189 height 13
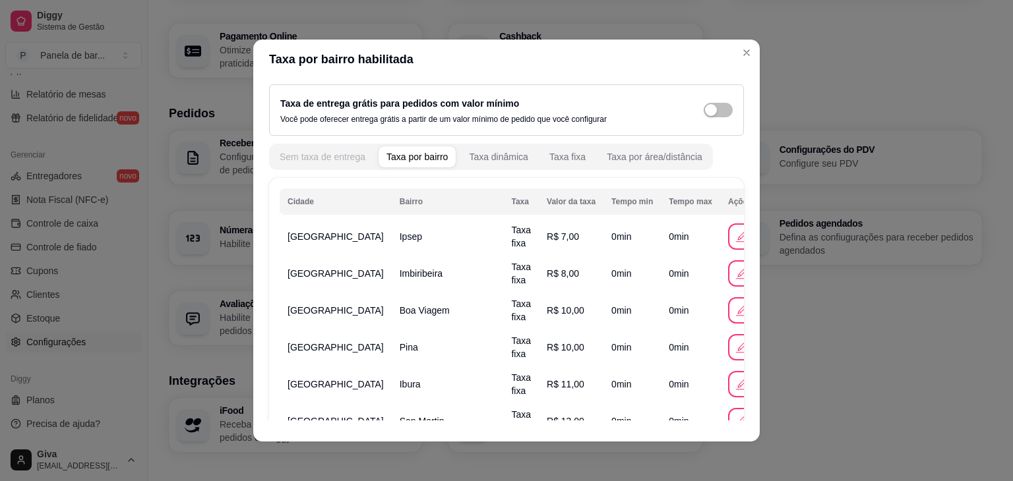
click at [356, 156] on div "Sem taxa de entrega" at bounding box center [323, 156] width 86 height 13
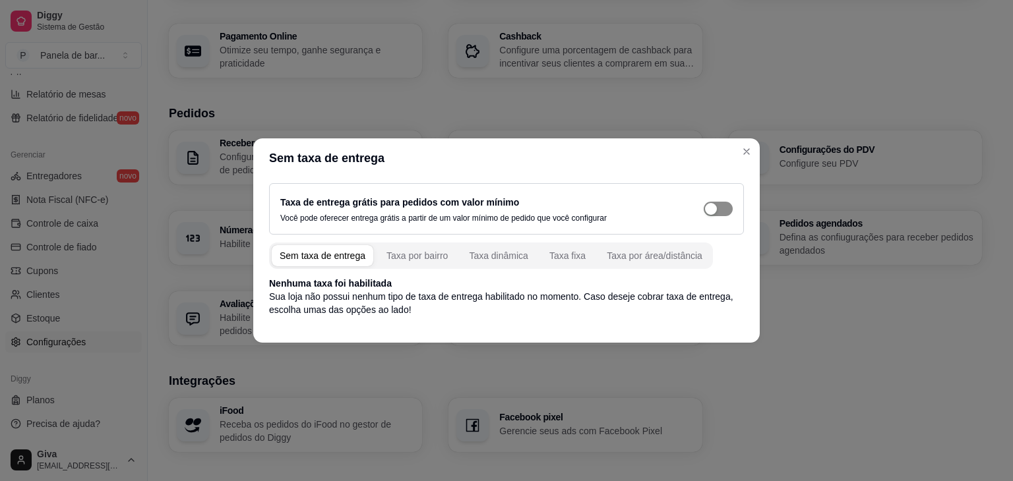
click at [709, 204] on div "button" at bounding box center [711, 209] width 12 height 12
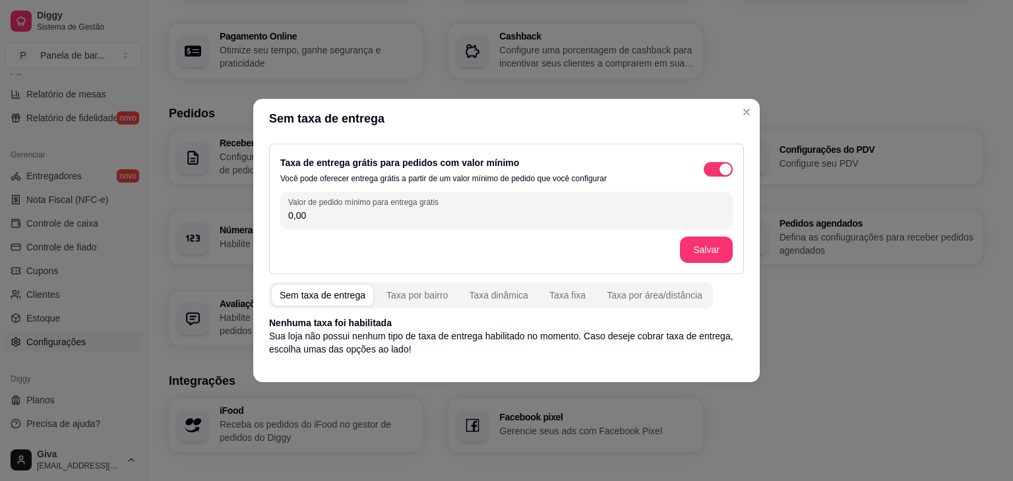
click at [720, 180] on div "Taxa de entrega grátis para pedidos com valor mínimo Você pode oferecer entrega…" at bounding box center [506, 169] width 452 height 29
click at [718, 173] on button "button" at bounding box center [717, 169] width 29 height 15
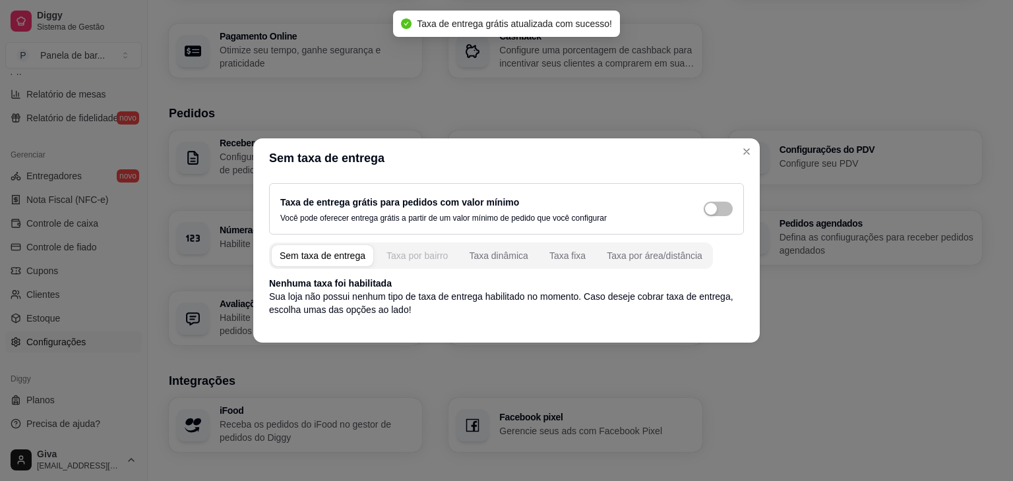
click at [414, 255] on div "Taxa por bairro" at bounding box center [416, 255] width 61 height 13
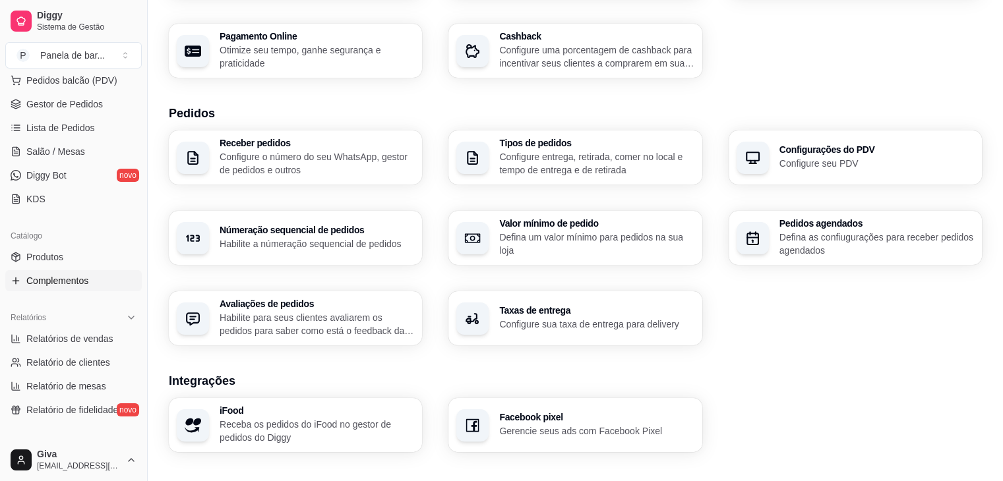
scroll to position [174, 0]
click at [72, 153] on span "Salão / Mesas" at bounding box center [55, 152] width 59 height 13
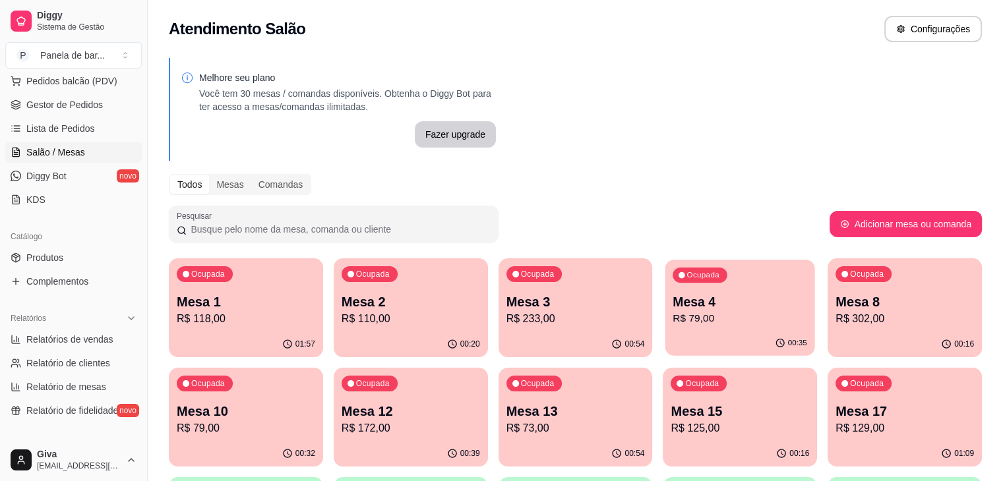
click at [665, 291] on div "Ocupada Mesa 4 R$ 79,00" at bounding box center [740, 295] width 150 height 71
click at [221, 304] on p "Mesa 1" at bounding box center [246, 302] width 134 height 18
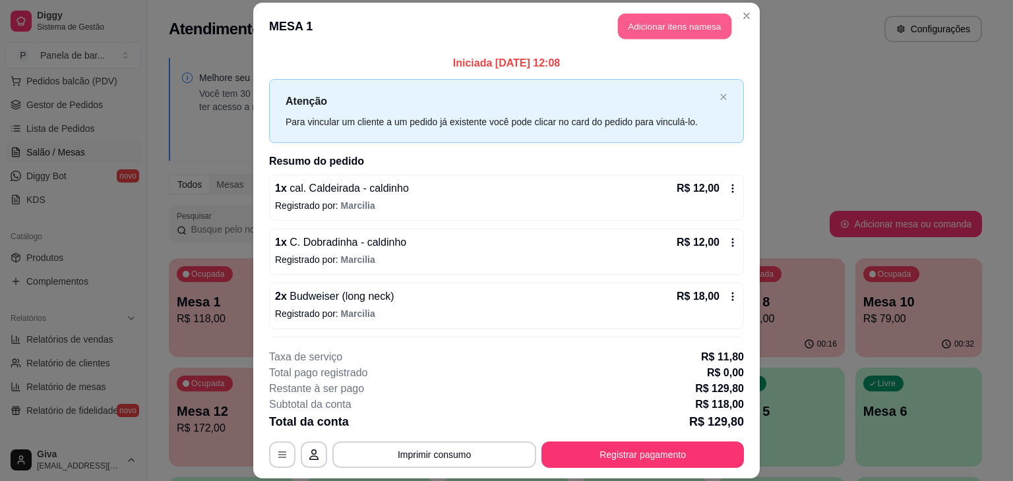
click at [647, 32] on button "Adicionar itens na mesa" at bounding box center [674, 26] width 113 height 26
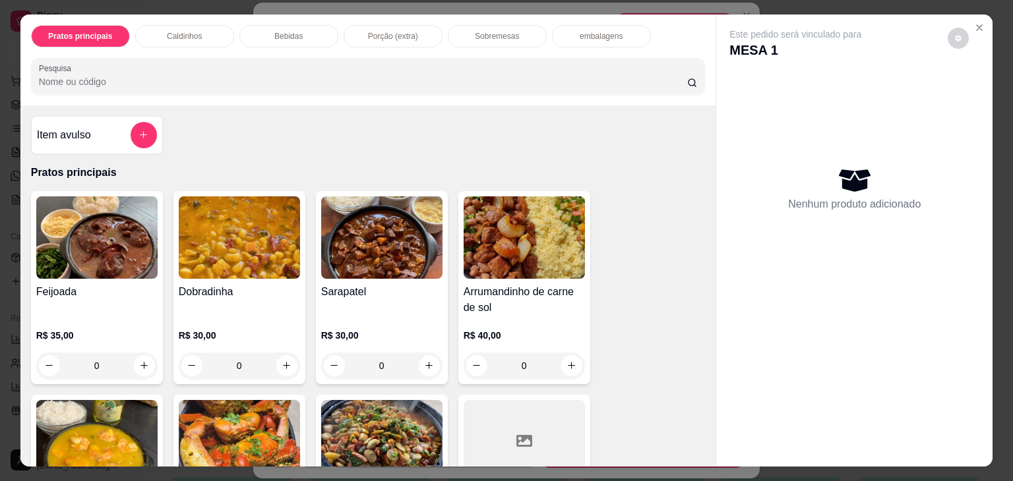
click at [306, 33] on div "Bebidas" at bounding box center [288, 36] width 99 height 22
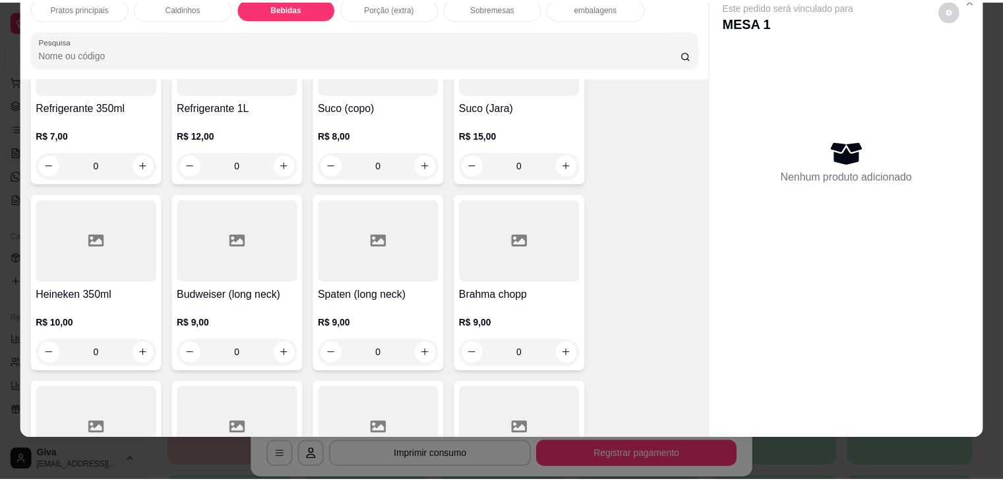
scroll to position [1218, 0]
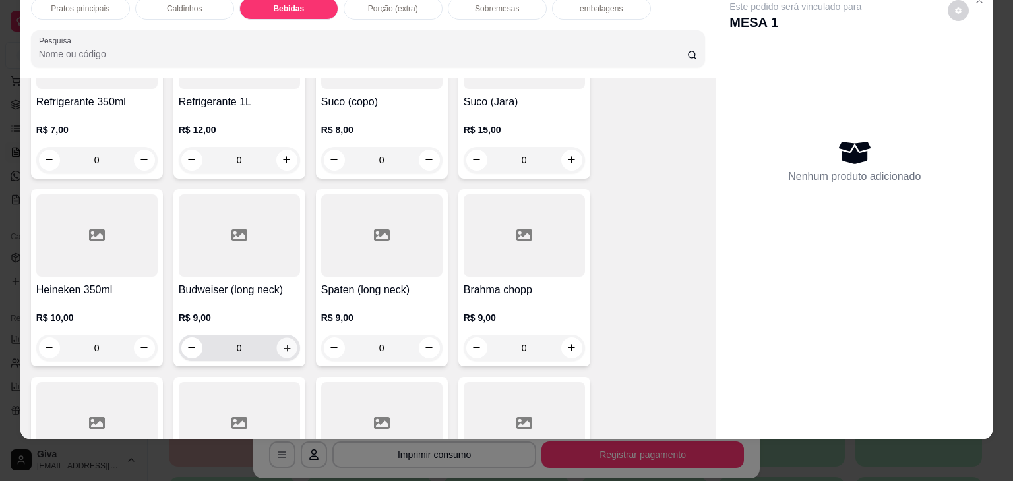
click at [281, 343] on icon "increase-product-quantity" at bounding box center [286, 348] width 10 height 10
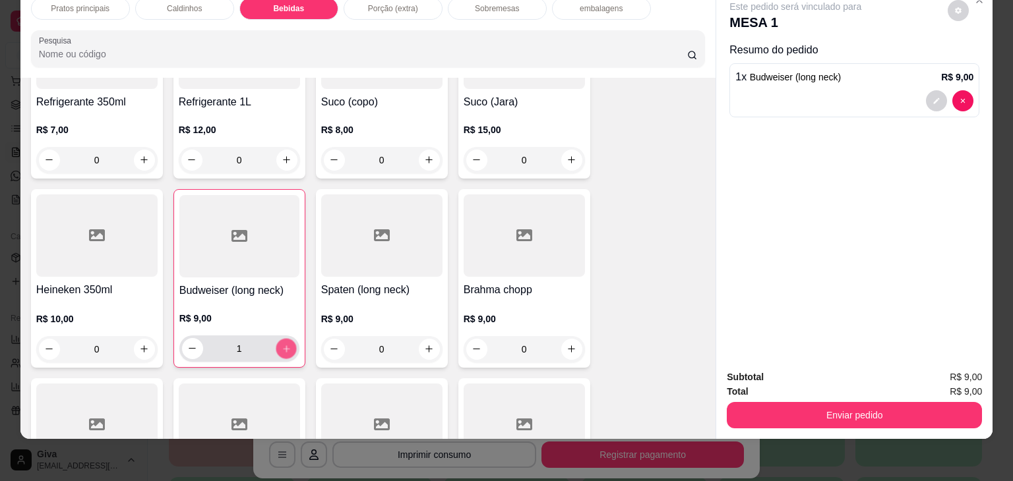
click at [281, 344] on icon "increase-product-quantity" at bounding box center [286, 349] width 10 height 10
type input "2"
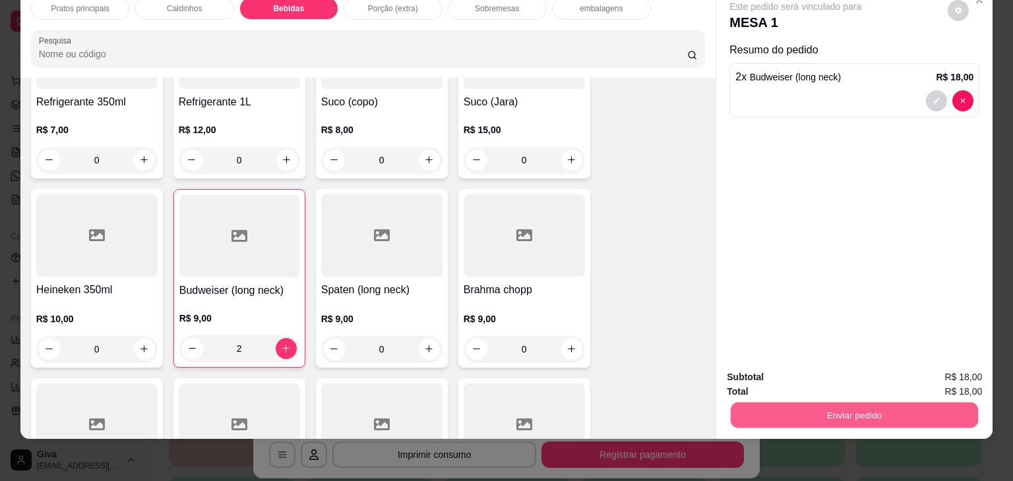
click at [740, 403] on button "Enviar pedido" at bounding box center [853, 416] width 247 height 26
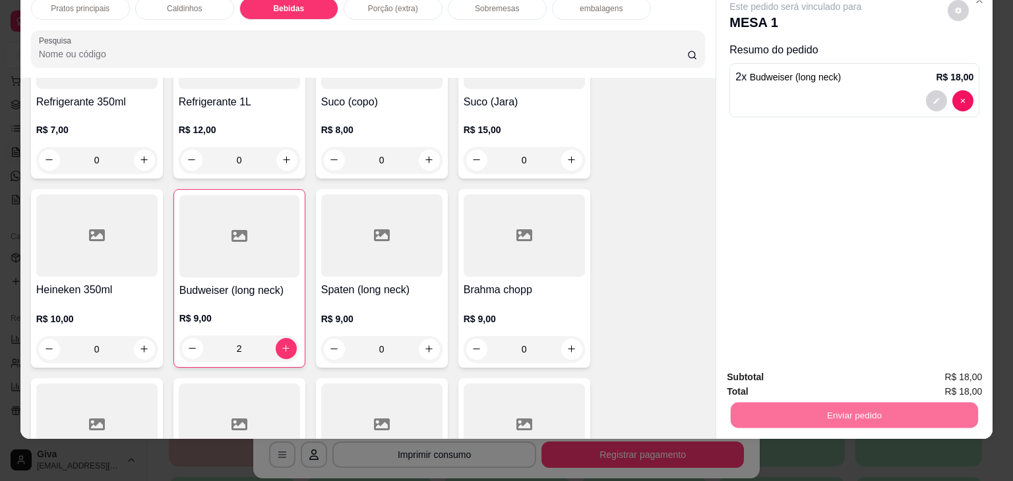
click at [777, 371] on button "Não registrar e enviar pedido" at bounding box center [810, 373] width 133 height 24
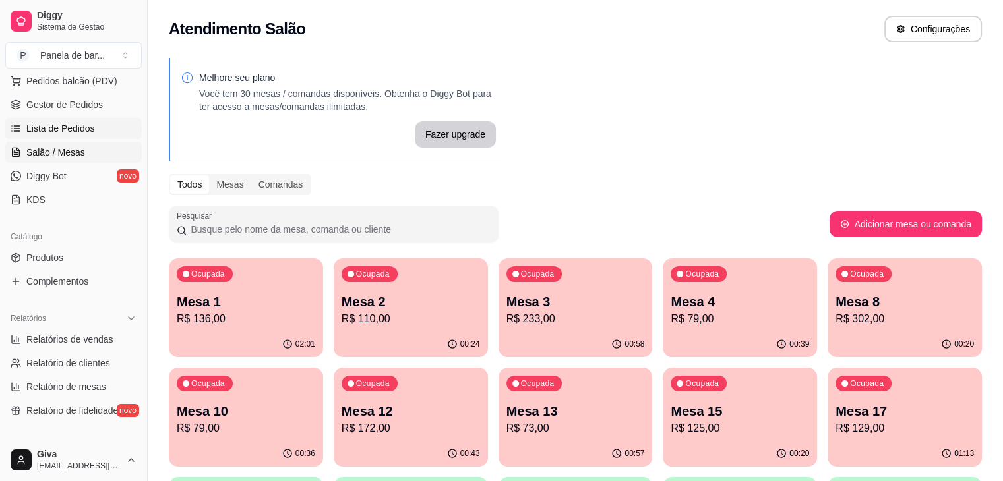
click at [51, 133] on span "Lista de Pedidos" at bounding box center [60, 128] width 69 height 13
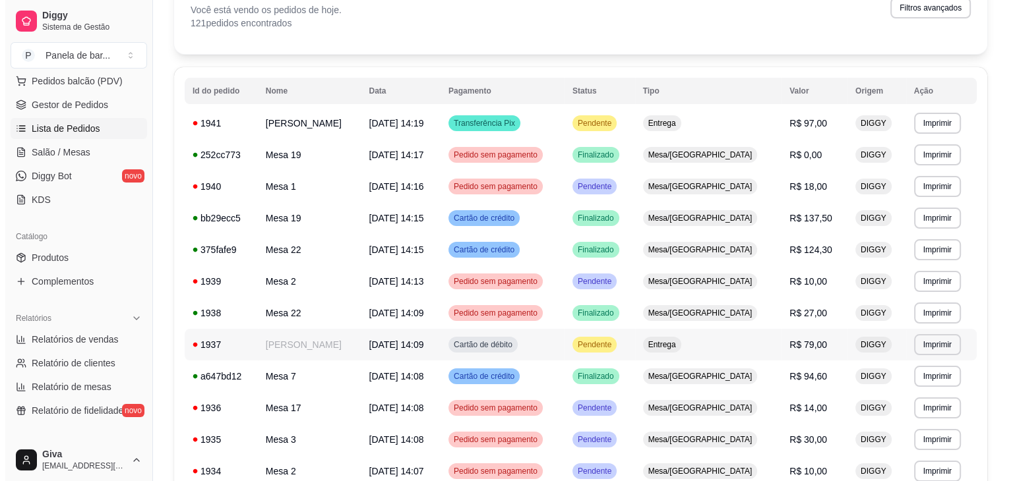
scroll to position [86, 0]
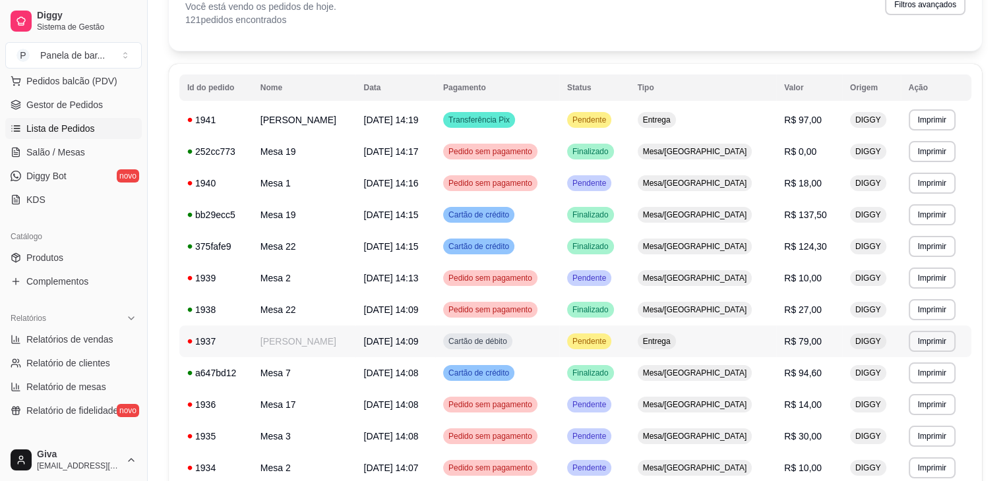
click at [673, 340] on span "Entrega" at bounding box center [656, 341] width 33 height 11
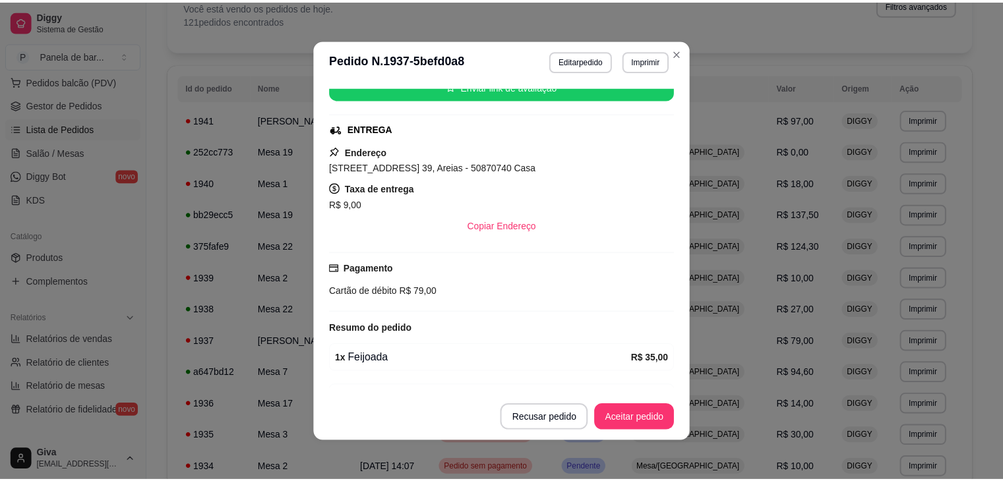
scroll to position [249, 0]
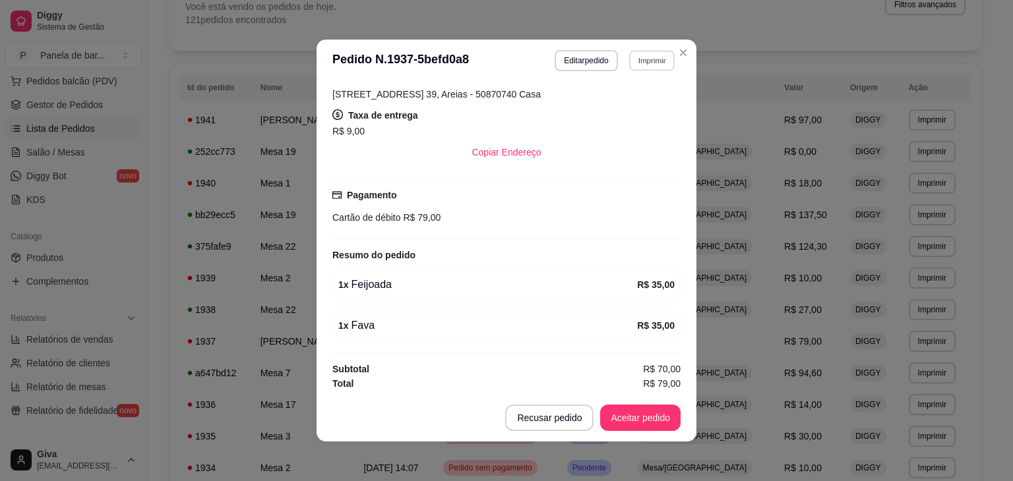
click at [651, 51] on button "Imprimir" at bounding box center [651, 60] width 45 height 20
click at [629, 111] on button "IMPRESSORA" at bounding box center [623, 106] width 92 height 20
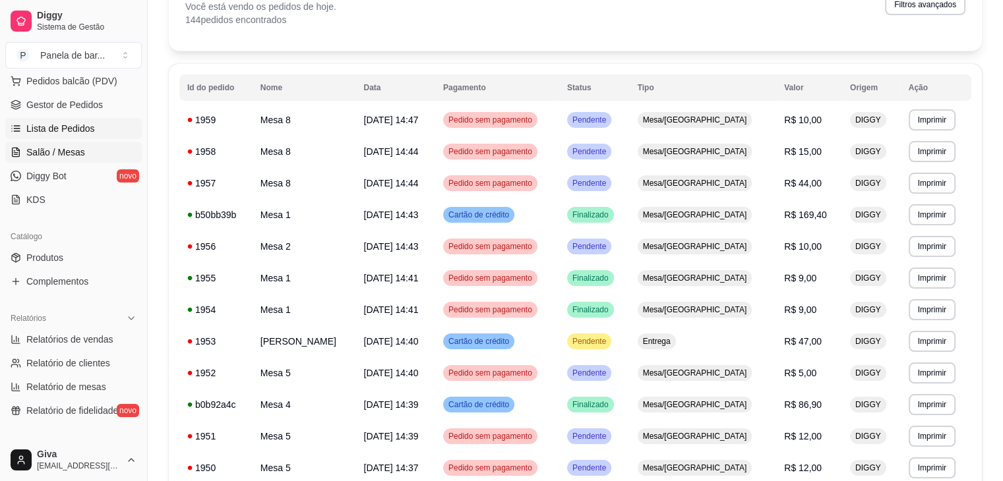
click at [70, 151] on span "Salão / Mesas" at bounding box center [55, 152] width 59 height 13
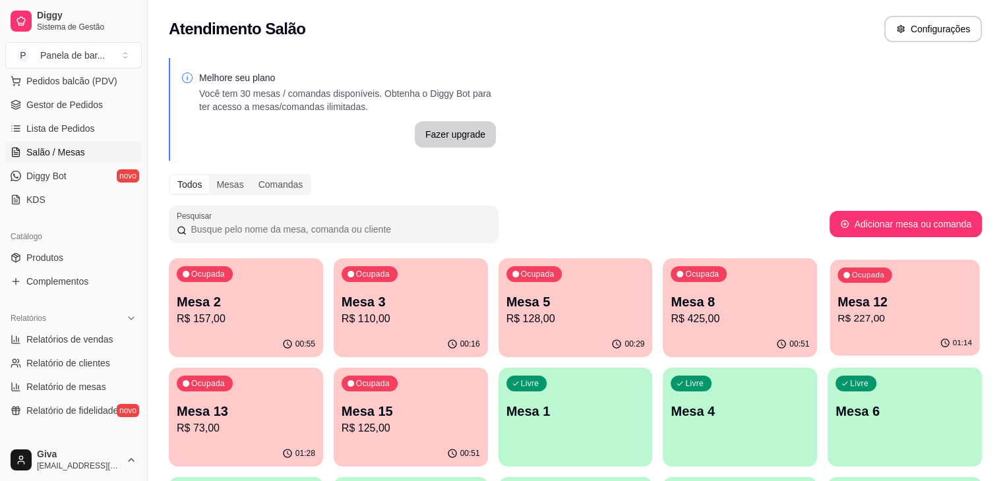
click at [830, 339] on div "01:14" at bounding box center [905, 343] width 150 height 25
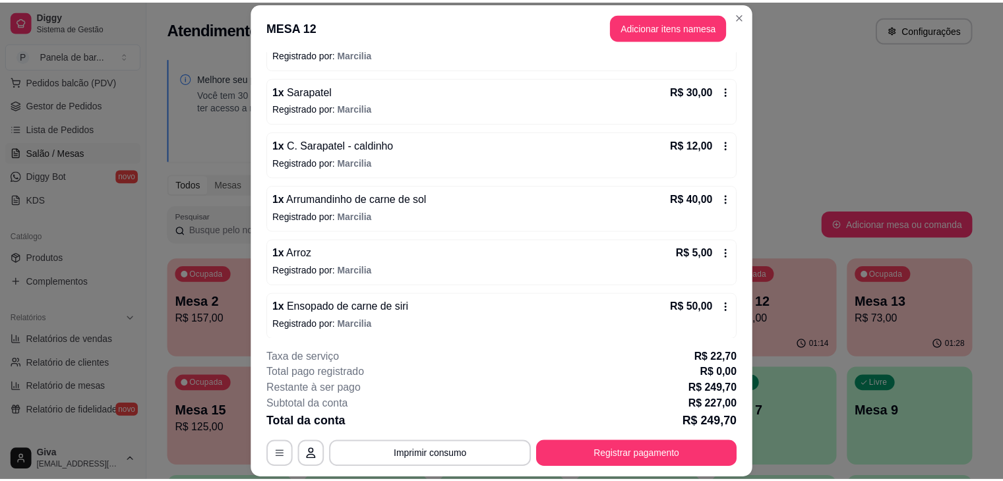
scroll to position [209, 0]
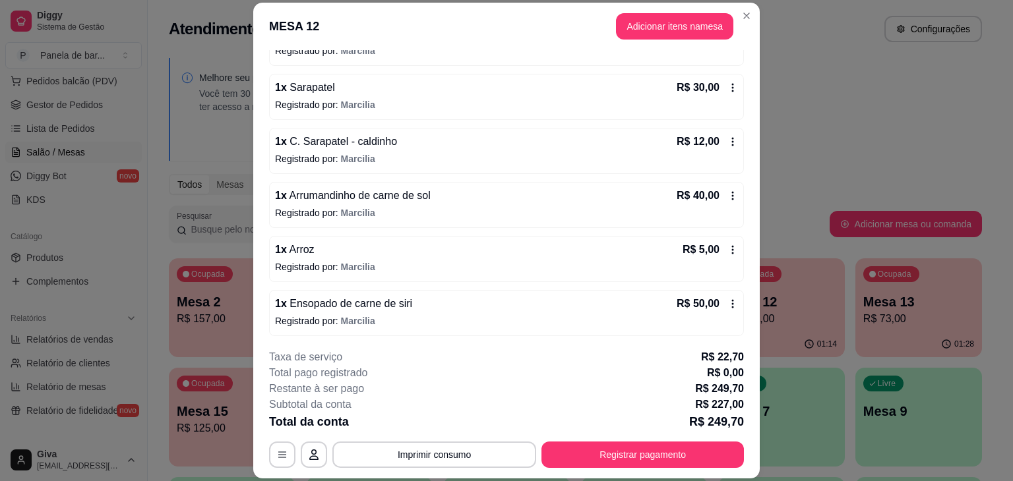
click at [720, 296] on div "R$ 50,00" at bounding box center [706, 304] width 61 height 16
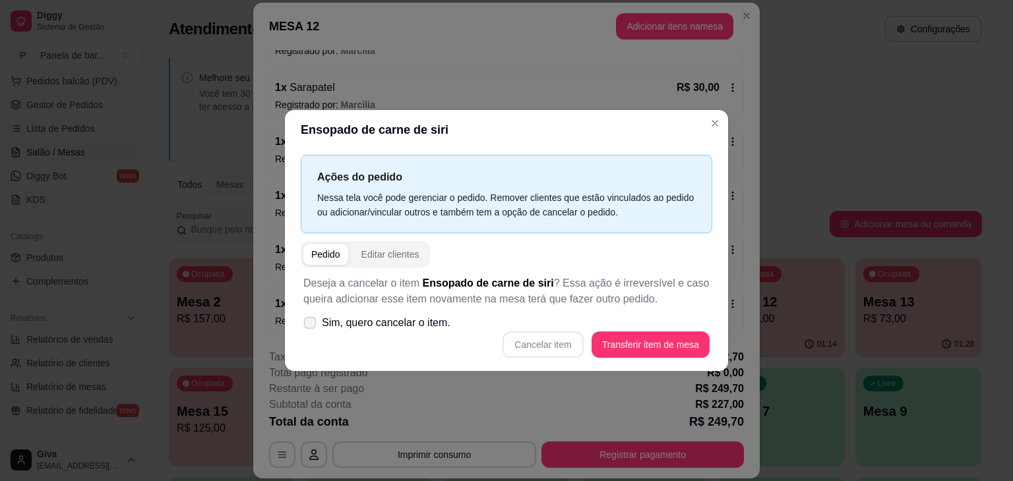
click at [403, 323] on span "Sim, quero cancelar o item." at bounding box center [386, 323] width 129 height 16
click at [311, 326] on input "Sim, quero cancelar o item." at bounding box center [307, 330] width 9 height 9
checkbox input "true"
click at [547, 338] on button "Cancelar item" at bounding box center [543, 345] width 78 height 26
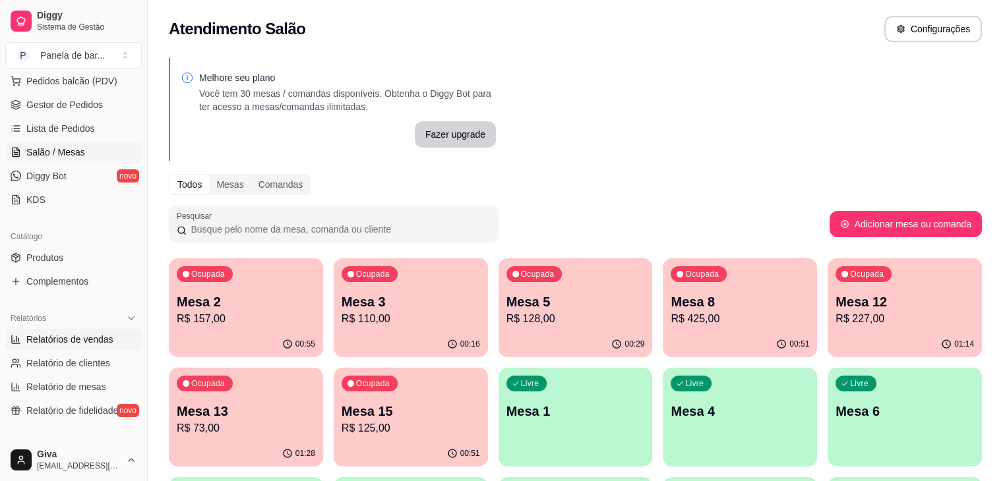
click at [97, 336] on span "Relatórios de vendas" at bounding box center [69, 339] width 87 height 13
select select "ALL"
select select "0"
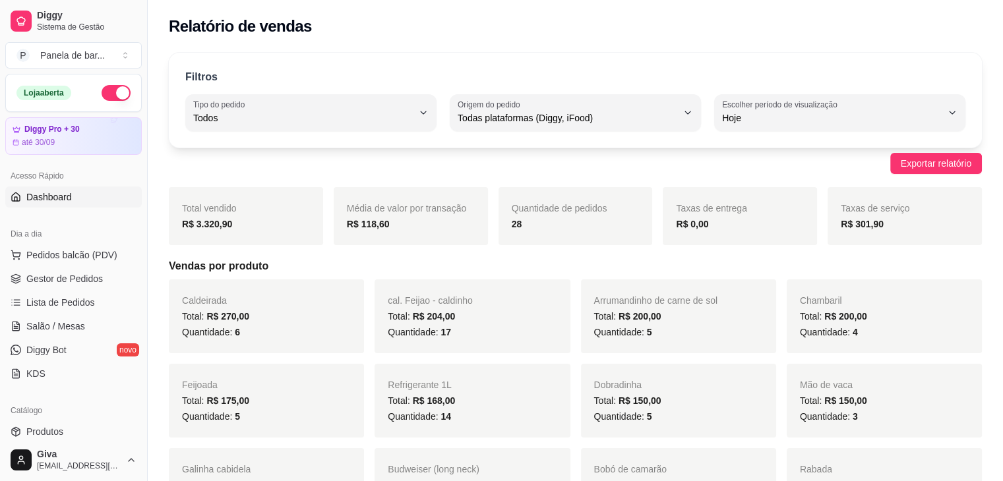
click at [41, 194] on span "Dashboard" at bounding box center [48, 197] width 45 height 13
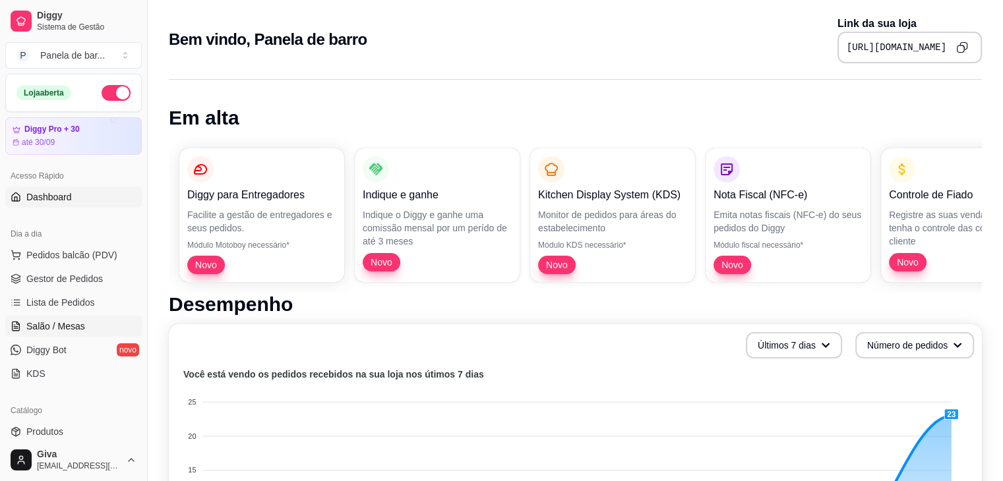
click at [67, 328] on span "Salão / Mesas" at bounding box center [55, 326] width 59 height 13
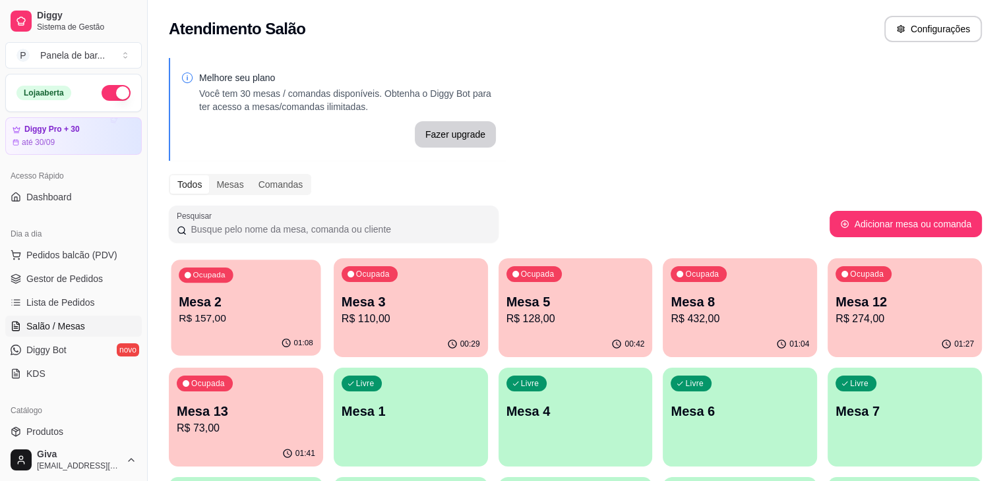
click at [227, 301] on p "Mesa 2" at bounding box center [246, 302] width 134 height 18
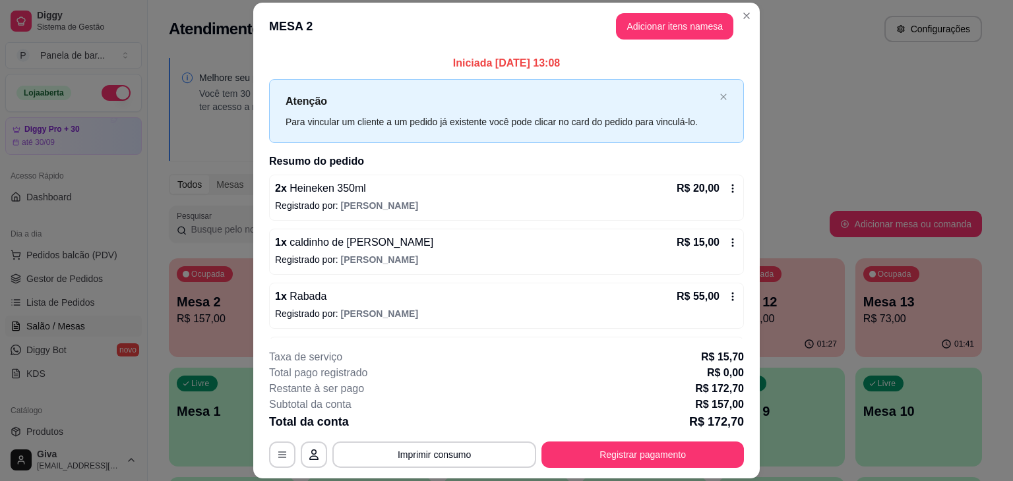
click at [727, 184] on icon at bounding box center [732, 188] width 11 height 11
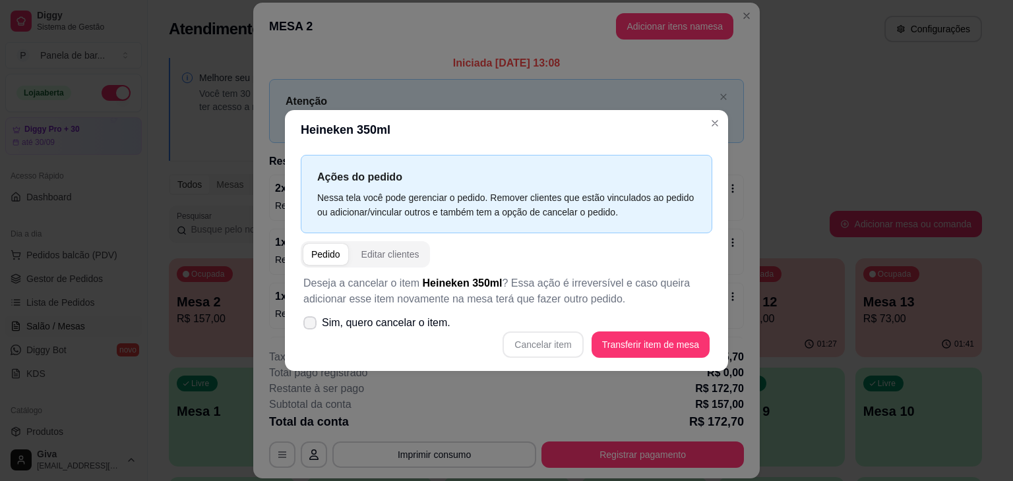
click at [413, 324] on span "Sim, quero cancelar o item." at bounding box center [386, 323] width 129 height 16
click at [311, 326] on input "Sim, quero cancelar o item." at bounding box center [307, 330] width 9 height 9
checkbox input "true"
click at [560, 348] on button "Cancelar item" at bounding box center [543, 345] width 78 height 26
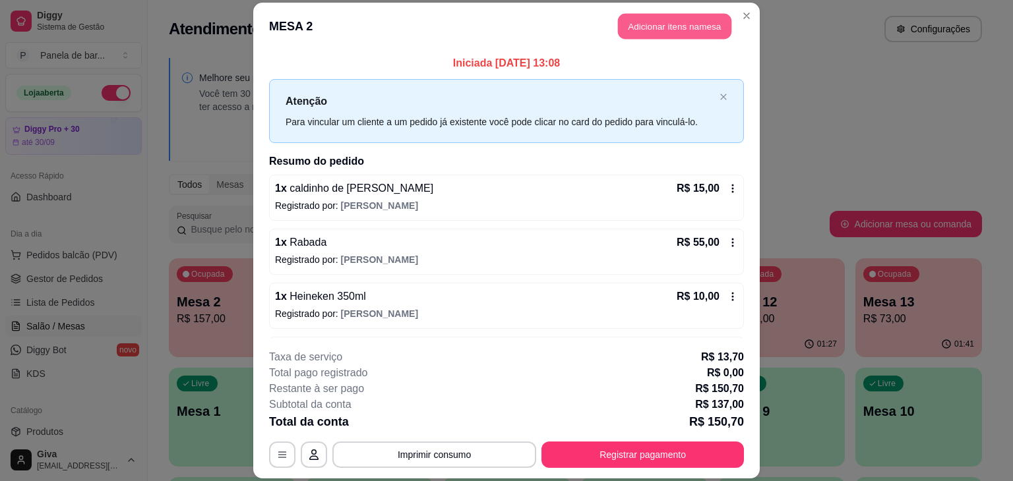
click at [678, 26] on button "Adicionar itens na mesa" at bounding box center [674, 26] width 113 height 26
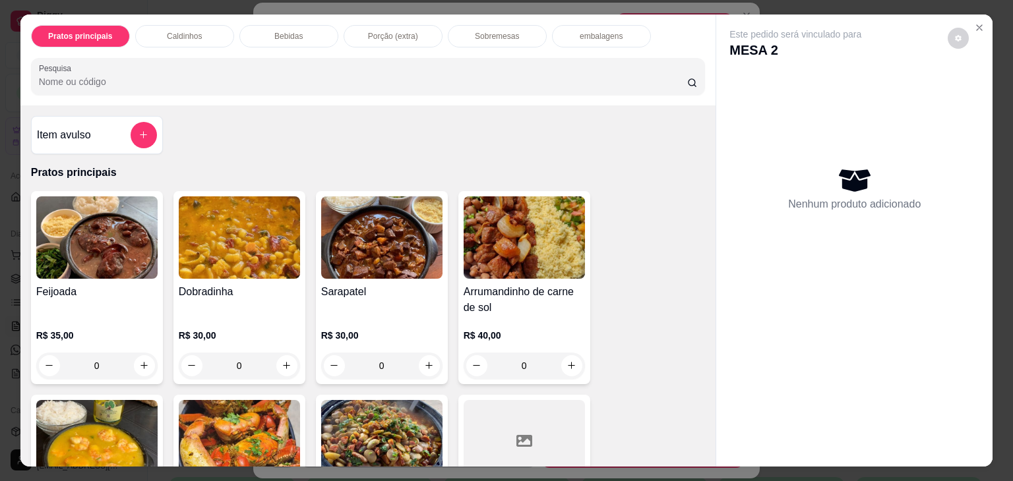
click at [293, 32] on p "Bebidas" at bounding box center [288, 36] width 28 height 11
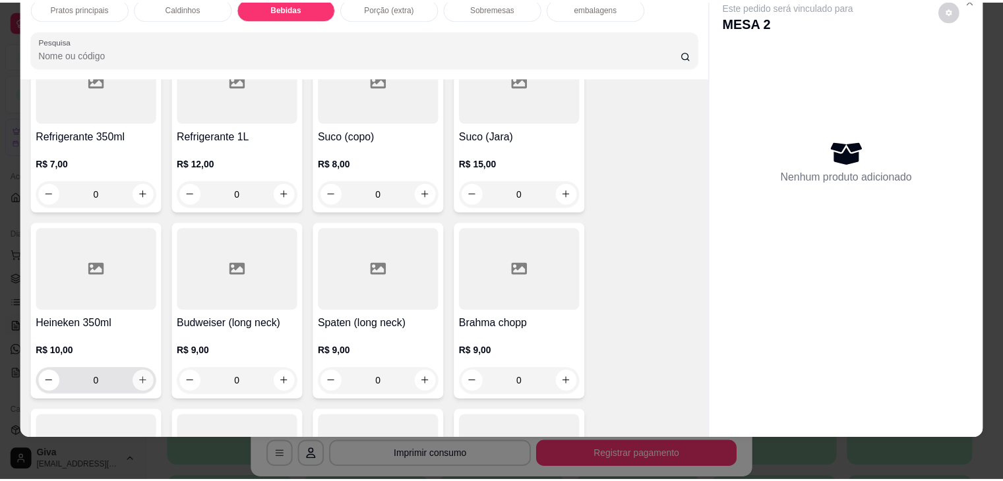
scroll to position [1185, 0]
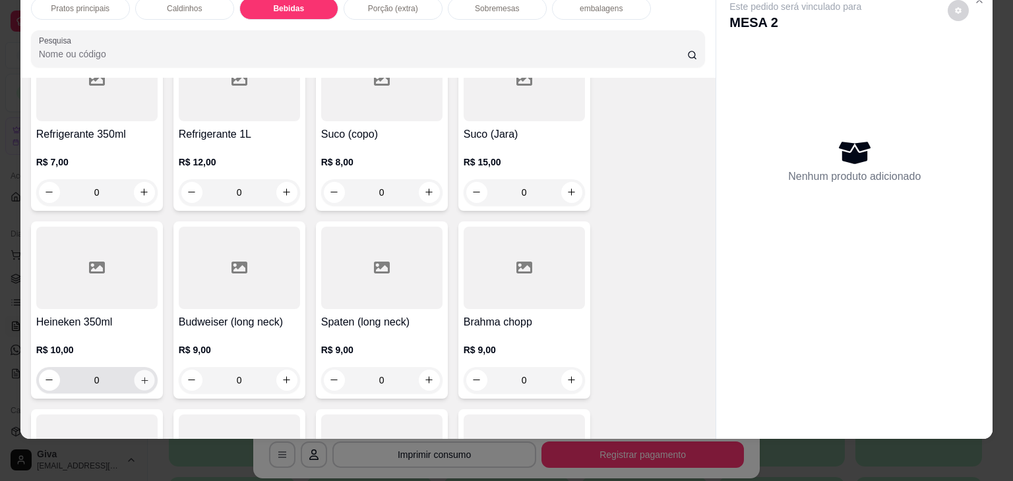
click at [142, 376] on icon "increase-product-quantity" at bounding box center [144, 381] width 10 height 10
type input "1"
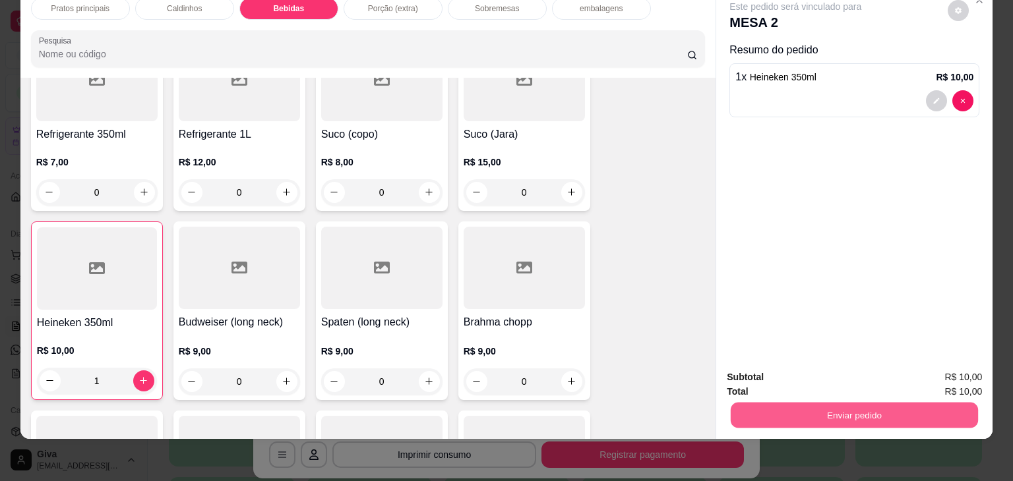
click at [769, 407] on button "Enviar pedido" at bounding box center [853, 416] width 247 height 26
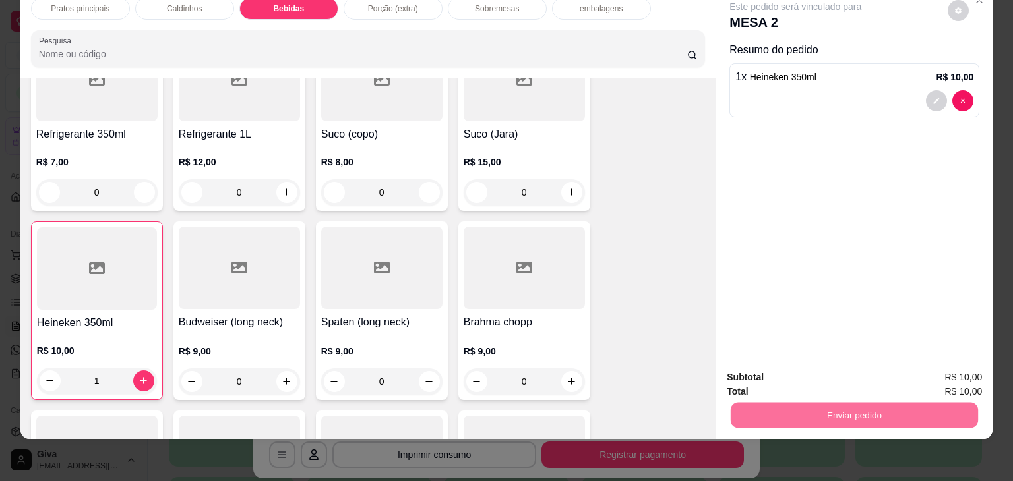
click at [777, 375] on button "Não registrar e enviar pedido" at bounding box center [810, 373] width 133 height 24
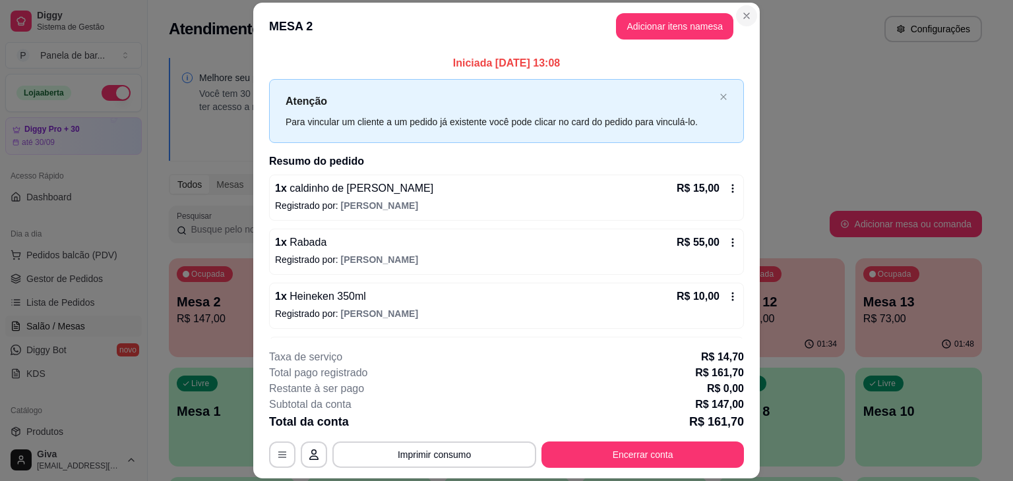
click at [746, 18] on section "MESA 2 Adicionar itens na mesa Iniciada [DATE] 13:08 Atenção Para vincular um c…" at bounding box center [506, 241] width 506 height 477
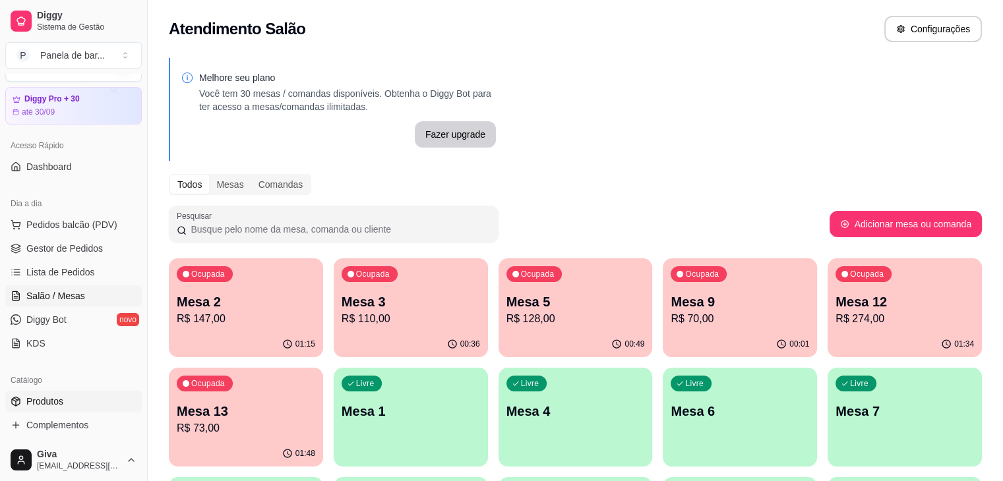
scroll to position [32, 0]
click at [45, 403] on span "Produtos" at bounding box center [44, 400] width 37 height 13
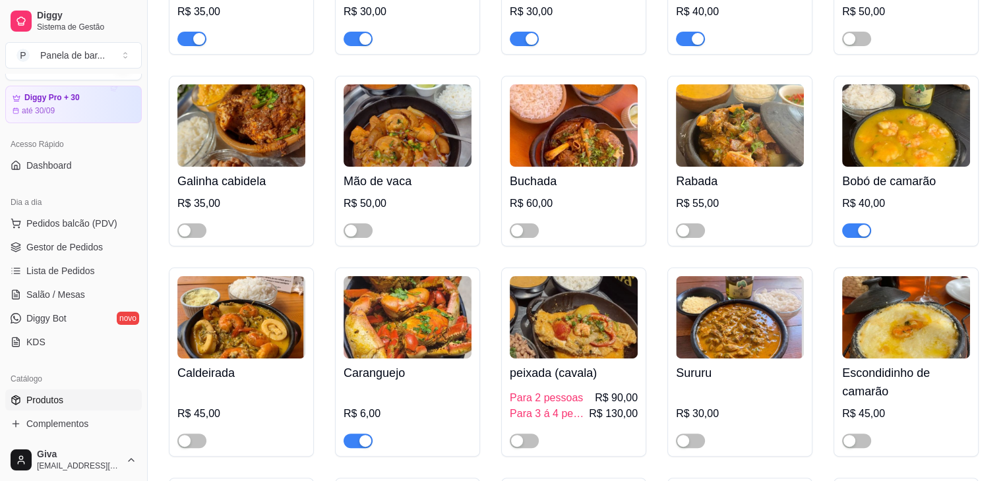
scroll to position [303, 0]
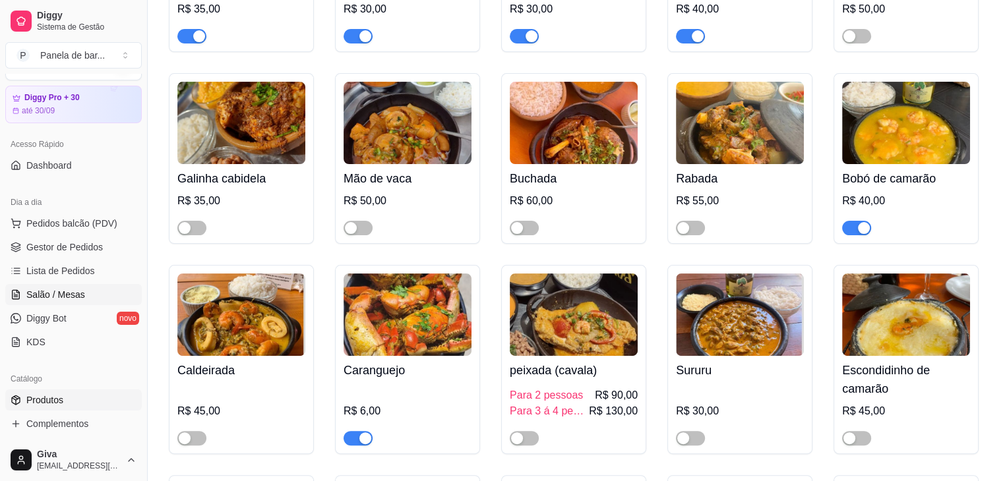
click at [76, 303] on link "Salão / Mesas" at bounding box center [73, 294] width 136 height 21
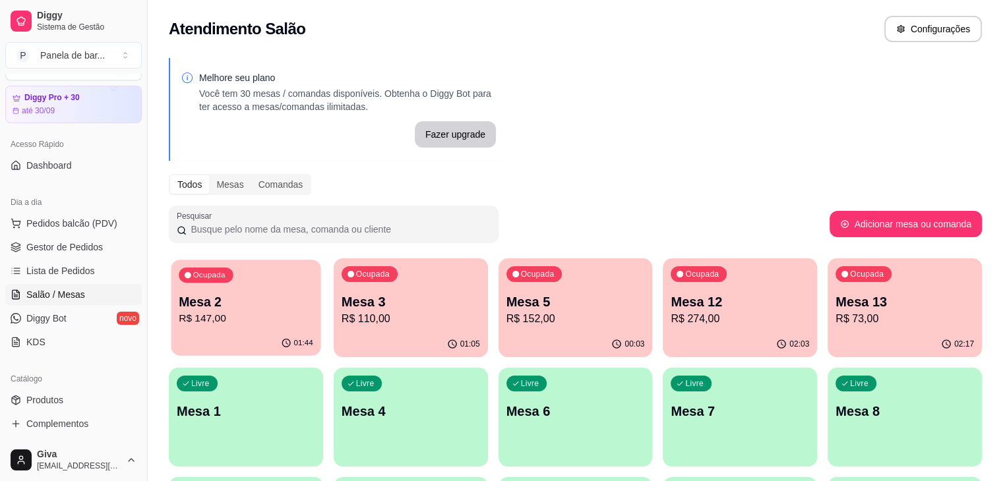
click at [266, 316] on p "R$ 147,00" at bounding box center [246, 318] width 134 height 15
click at [392, 293] on p "Mesa 3" at bounding box center [410, 302] width 134 height 18
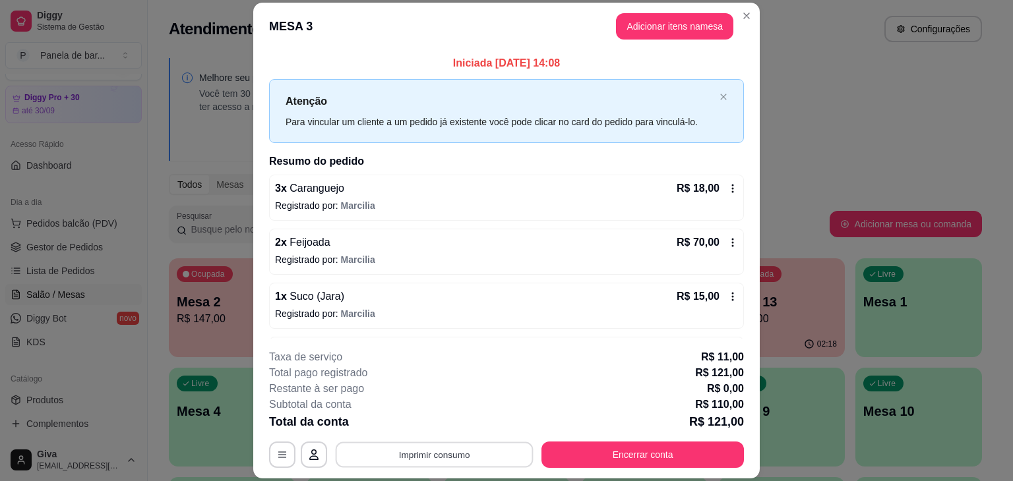
click at [427, 454] on button "Imprimir consumo" at bounding box center [435, 455] width 198 height 26
click at [423, 421] on button "IMPRESSORA" at bounding box center [433, 424] width 92 height 20
click at [483, 458] on button "Imprimir consumo" at bounding box center [435, 455] width 198 height 26
click at [440, 422] on button "IMPRESSORA" at bounding box center [433, 424] width 92 height 20
click at [477, 452] on button "Imprimir consumo" at bounding box center [435, 455] width 198 height 26
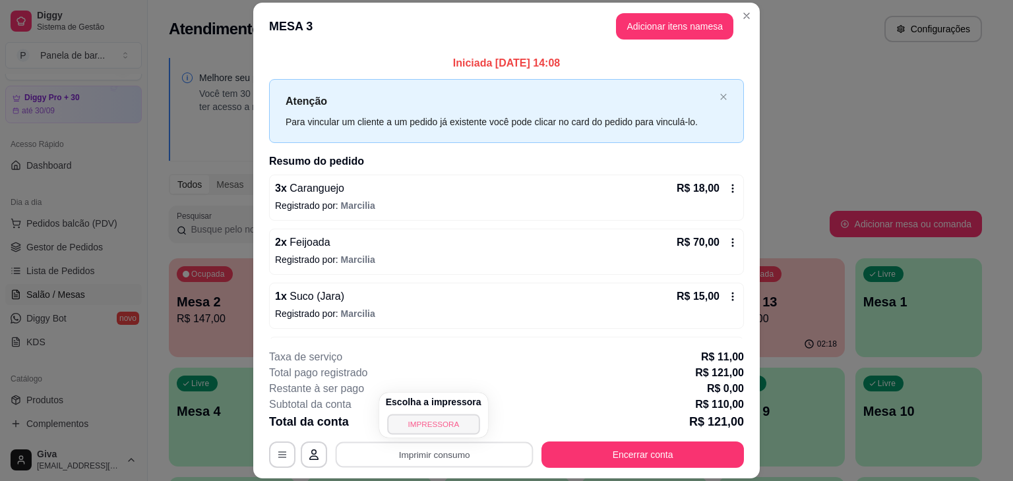
click at [432, 428] on button "IMPRESSORA" at bounding box center [433, 424] width 92 height 20
click at [450, 463] on button "Imprimir consumo" at bounding box center [435, 455] width 198 height 26
click at [432, 428] on button "IMPRESSORA" at bounding box center [433, 424] width 92 height 20
click at [733, 5] on header "MESA 3 Adicionar itens na mesa" at bounding box center [506, 26] width 506 height 47
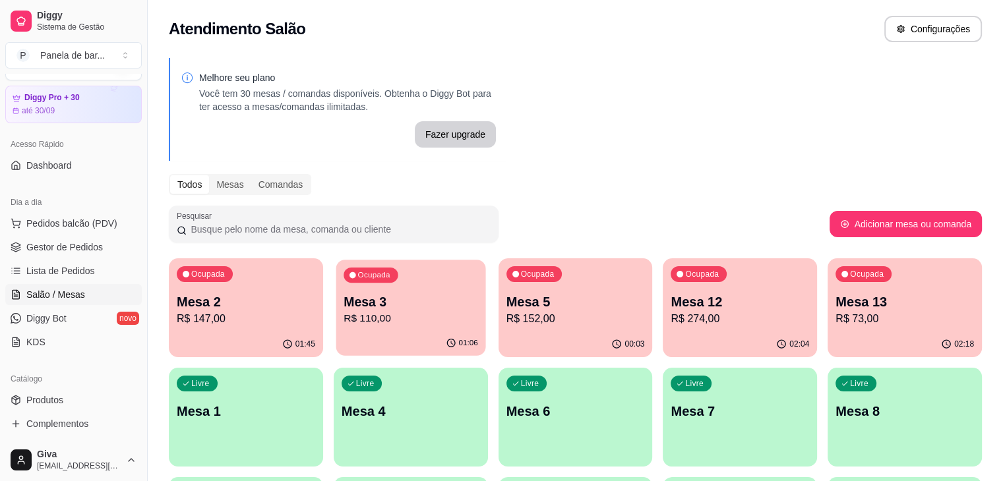
click at [383, 341] on div "01:06" at bounding box center [411, 343] width 150 height 25
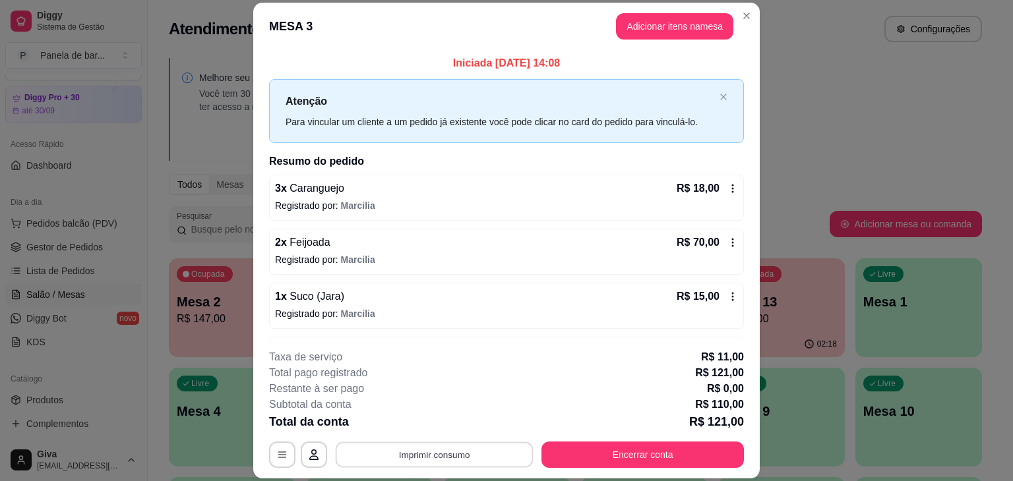
click at [448, 453] on button "Imprimir consumo" at bounding box center [435, 455] width 198 height 26
click at [421, 424] on button "IMPRESSORA" at bounding box center [433, 424] width 92 height 20
